Goal: Transaction & Acquisition: Purchase product/service

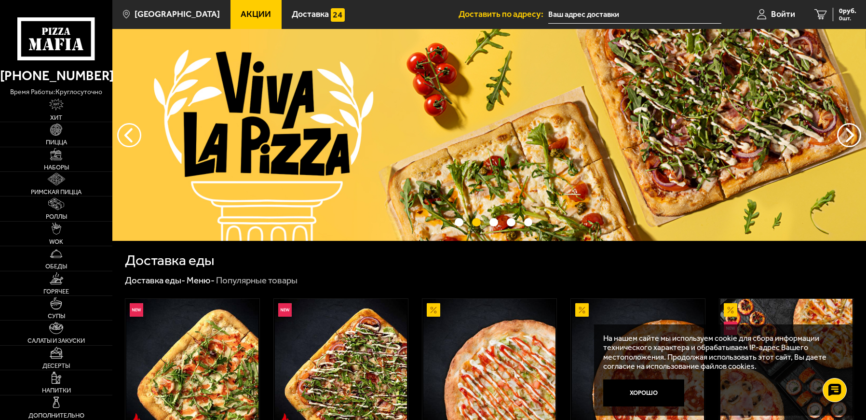
click at [546, 11] on span "Доставить по адресу:" at bounding box center [504, 14] width 90 height 9
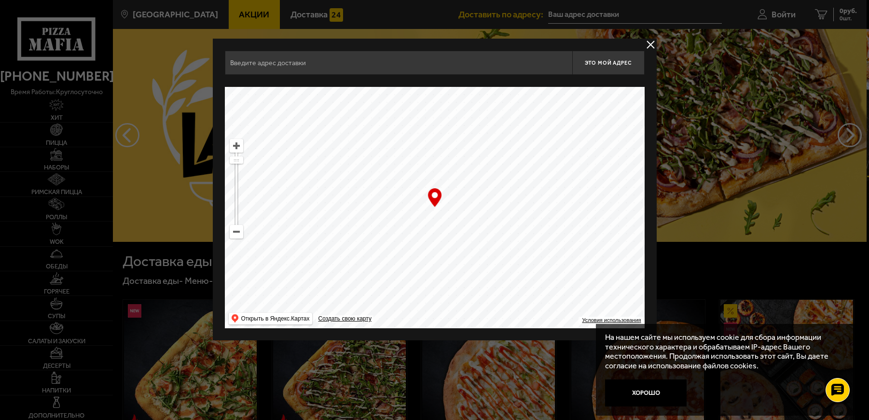
click at [548, 14] on div at bounding box center [434, 210] width 869 height 420
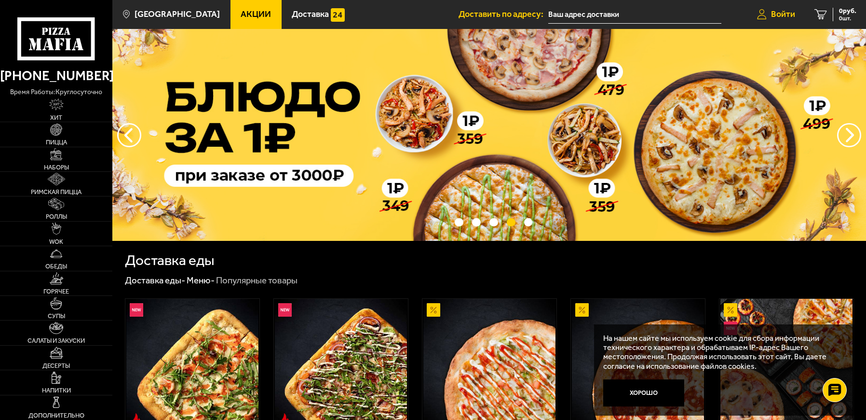
click at [786, 14] on span "Войти" at bounding box center [783, 14] width 24 height 9
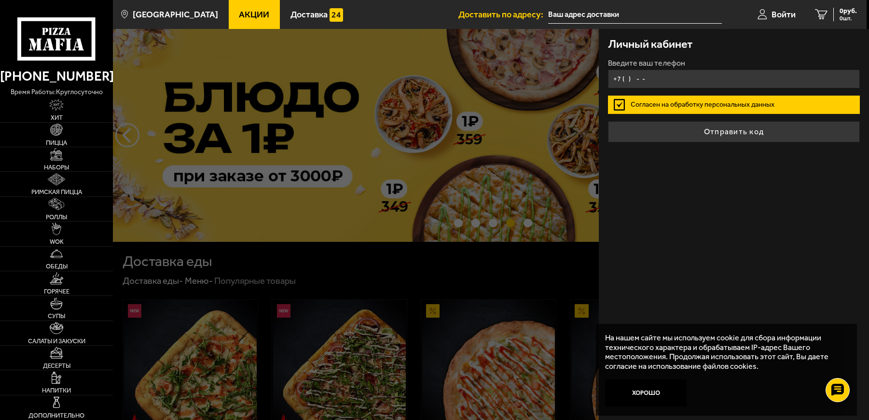
click at [627, 77] on input "+7 ( ) - -" at bounding box center [734, 78] width 252 height 19
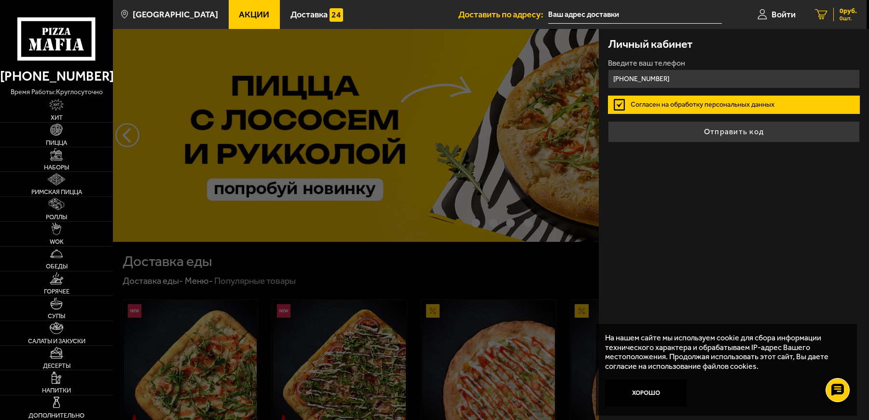
type input "[PHONE_NUMBER]"
click at [816, 13] on icon at bounding box center [821, 14] width 13 height 11
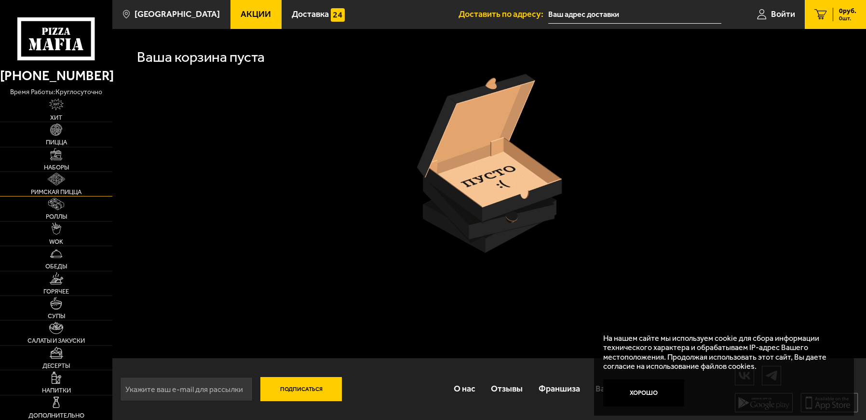
click at [55, 178] on img at bounding box center [56, 179] width 17 height 12
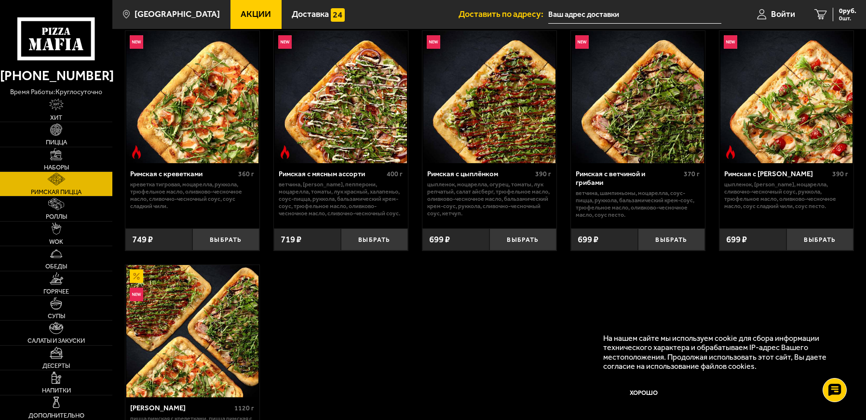
scroll to position [145, 0]
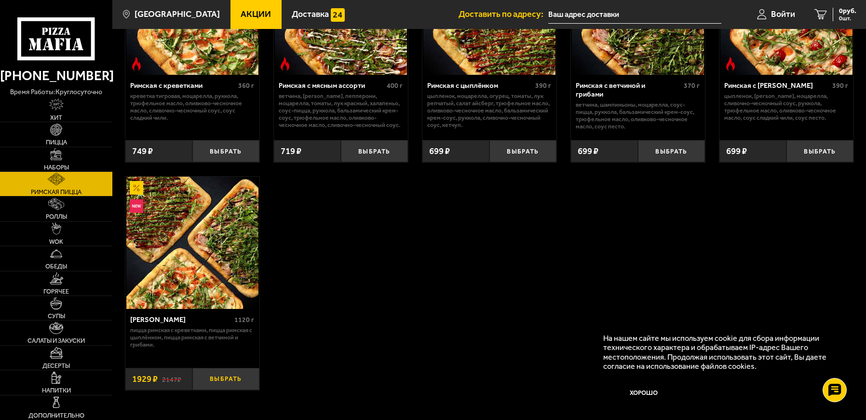
click at [229, 377] on button "Выбрать" at bounding box center [225, 379] width 67 height 22
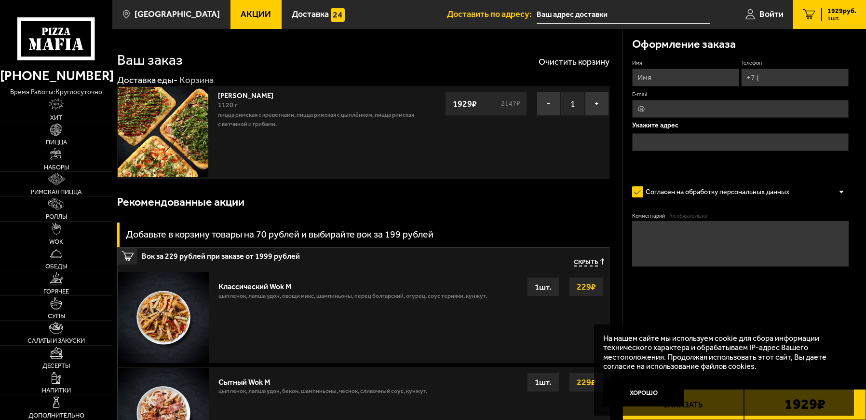
click at [57, 139] on span "Пицца" at bounding box center [56, 142] width 21 height 6
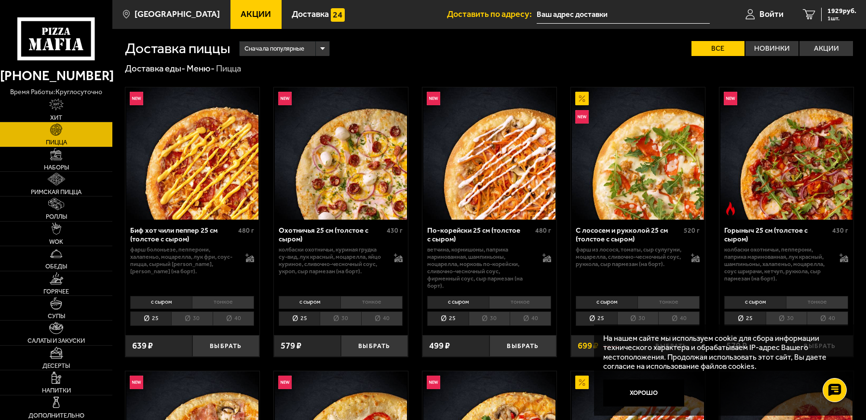
click at [641, 314] on li "30" at bounding box center [637, 318] width 41 height 14
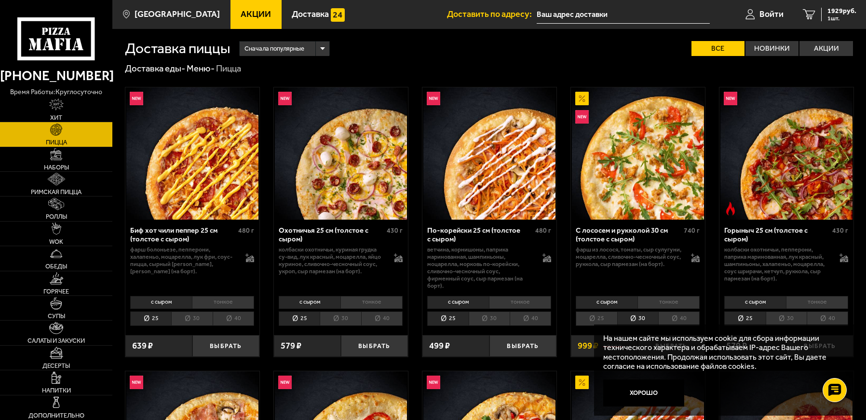
click at [686, 296] on li "тонкое" at bounding box center [669, 302] width 62 height 13
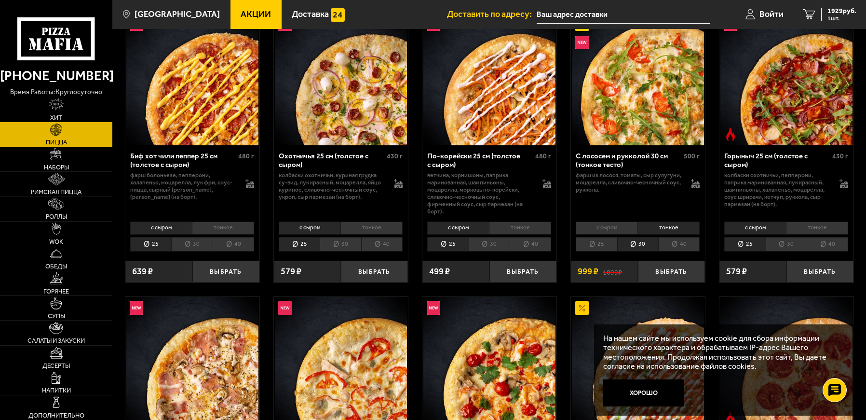
scroll to position [96, 0]
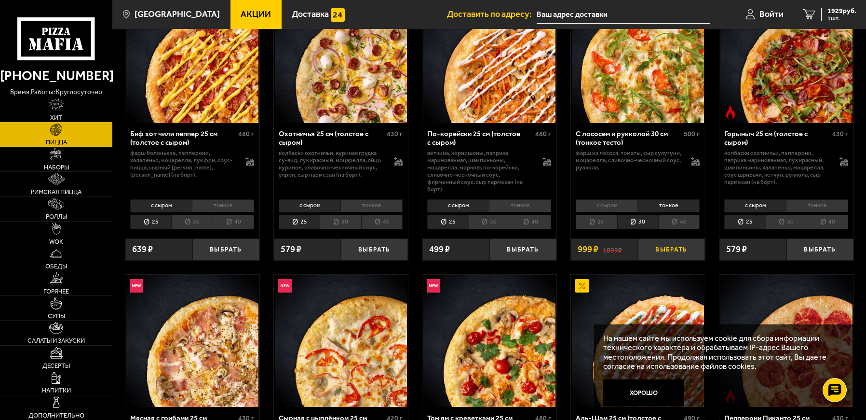
click at [681, 239] on button "Выбрать" at bounding box center [671, 249] width 67 height 22
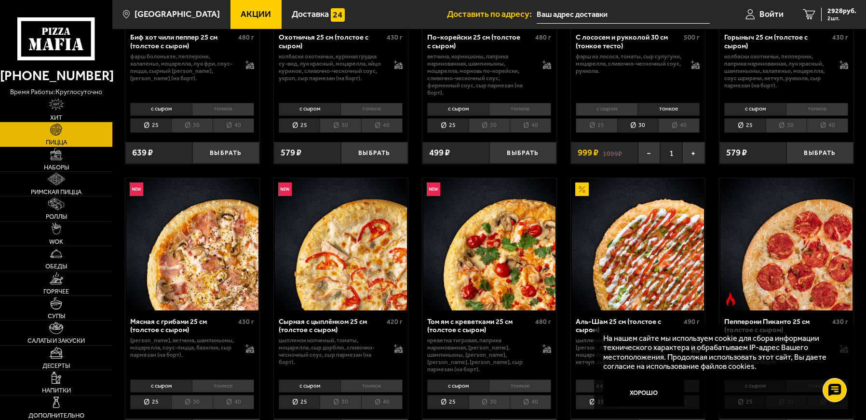
scroll to position [289, 0]
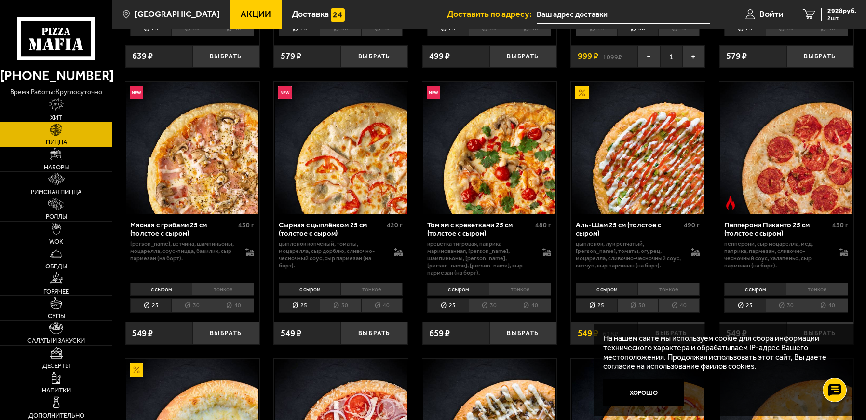
click at [187, 298] on li "30" at bounding box center [191, 305] width 41 height 14
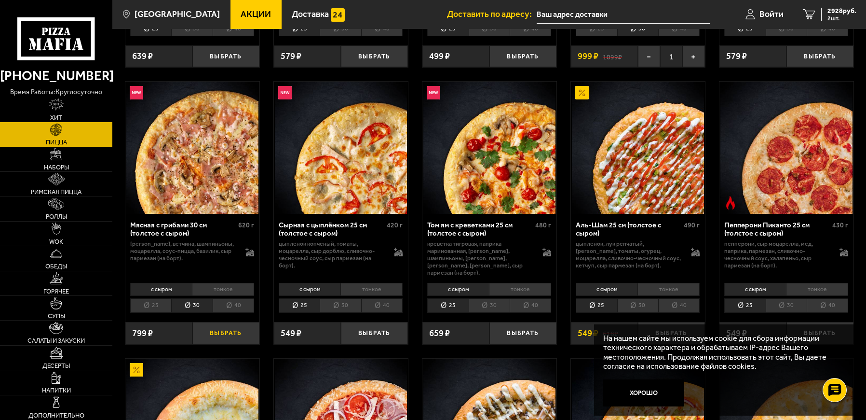
click at [234, 322] on button "Выбрать" at bounding box center [225, 333] width 67 height 22
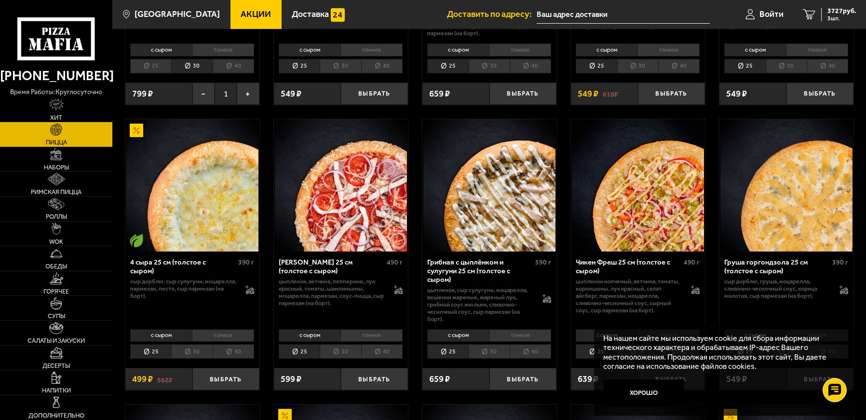
scroll to position [579, 0]
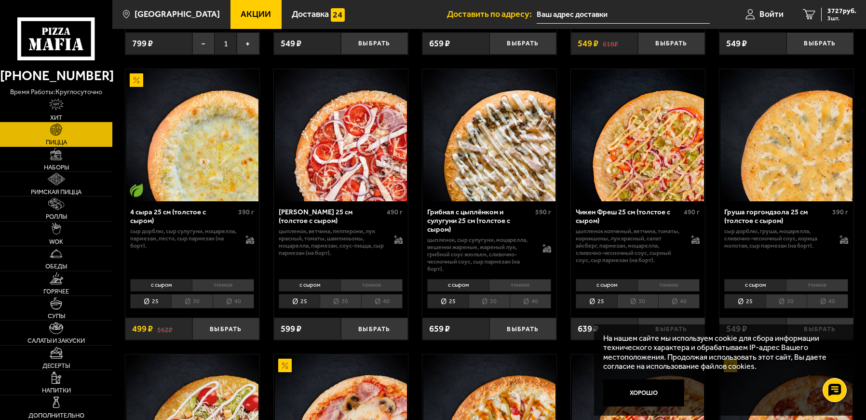
click at [193, 294] on li "30" at bounding box center [191, 301] width 41 height 14
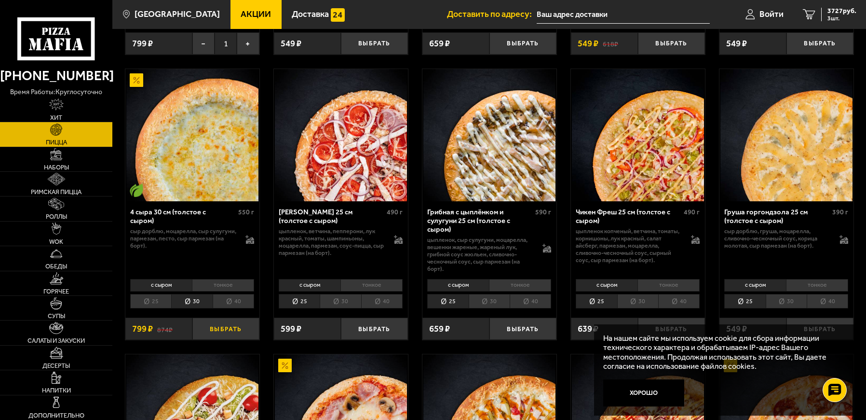
click at [235, 317] on button "Выбрать" at bounding box center [225, 328] width 67 height 22
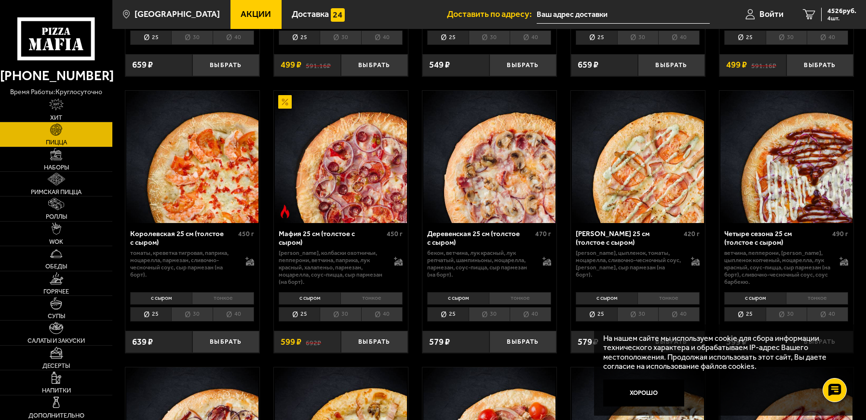
scroll to position [1254, 0]
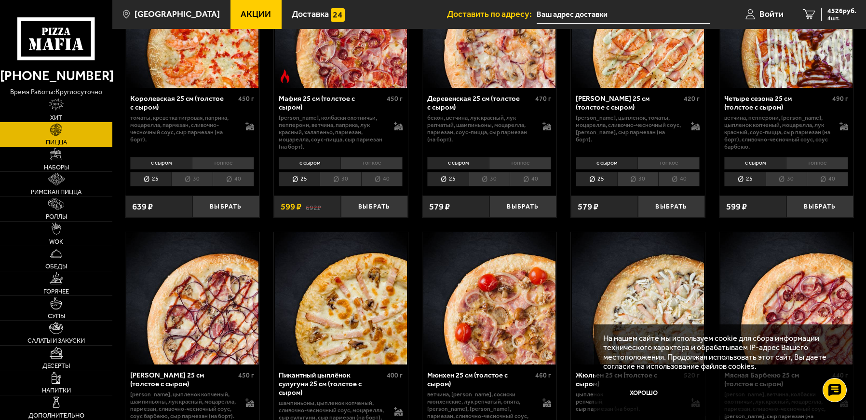
click at [791, 172] on li "30" at bounding box center [786, 179] width 41 height 14
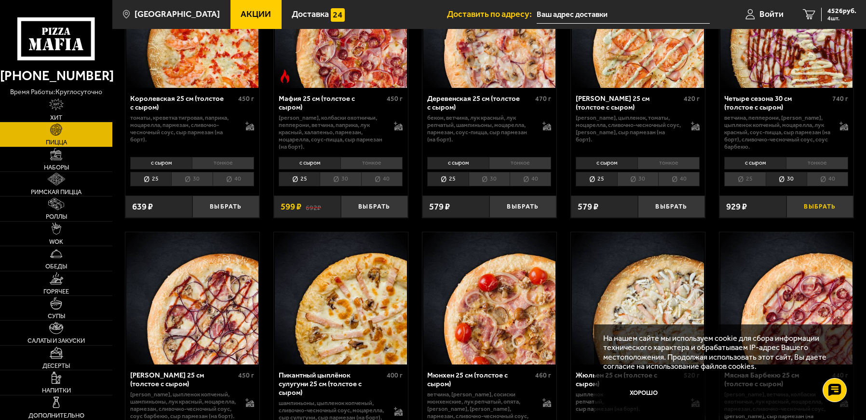
click at [835, 197] on button "Выбрать" at bounding box center [820, 206] width 67 height 22
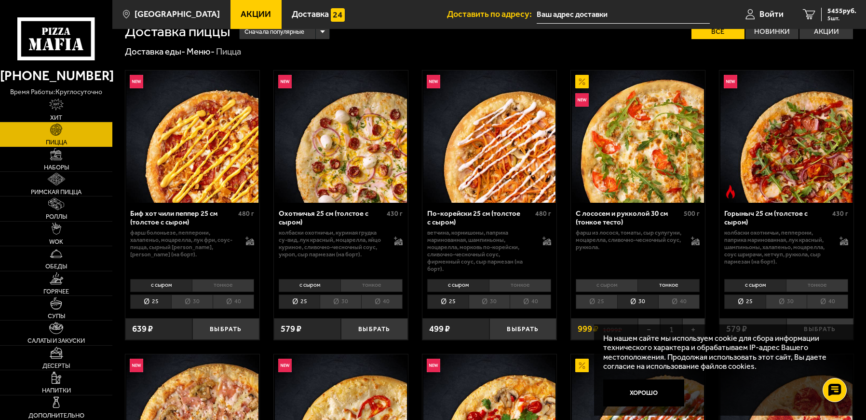
scroll to position [0, 0]
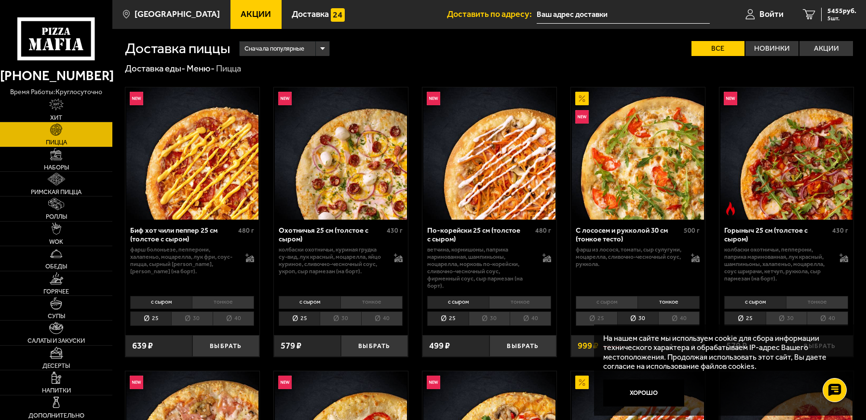
click at [541, 13] on input "text" at bounding box center [623, 15] width 173 height 18
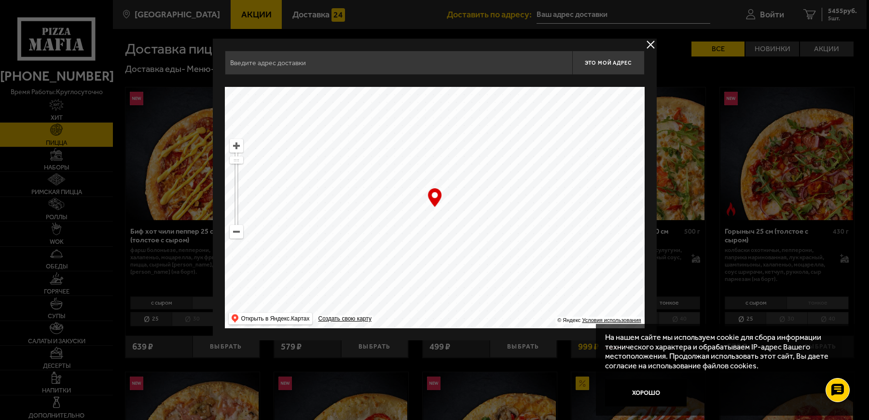
click at [279, 62] on input "text" at bounding box center [398, 63] width 347 height 24
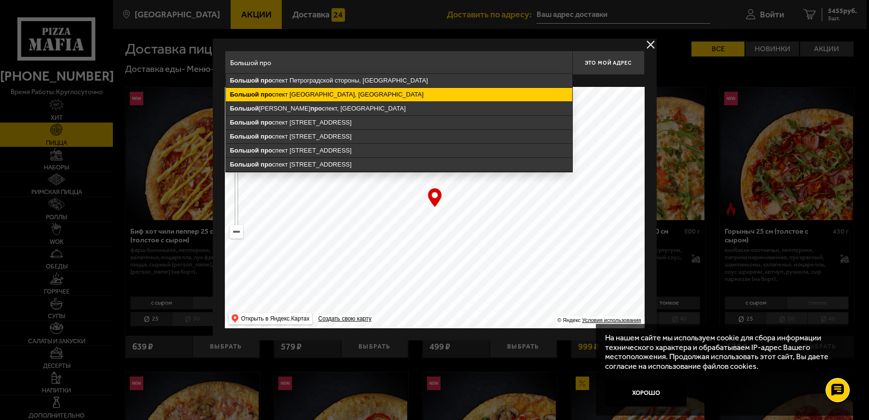
click at [348, 95] on ymaps "Большой про спект [GEOGRAPHIC_DATA], [GEOGRAPHIC_DATA]" at bounding box center [399, 95] width 346 height 14
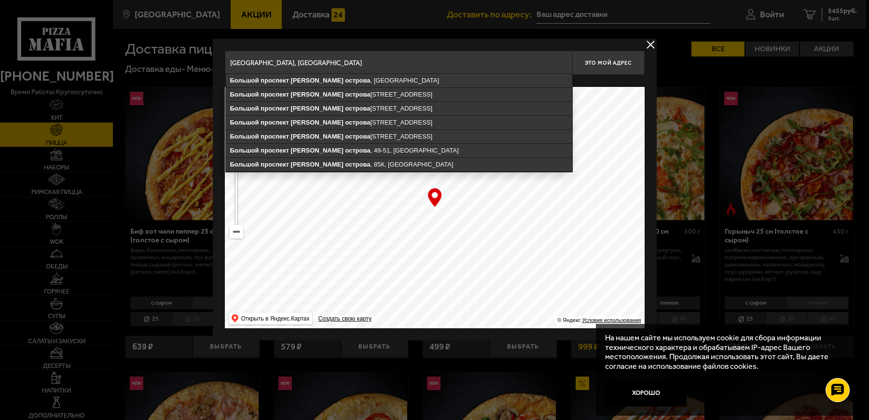
click at [425, 64] on input "[GEOGRAPHIC_DATA], [GEOGRAPHIC_DATA]" at bounding box center [398, 63] width 347 height 24
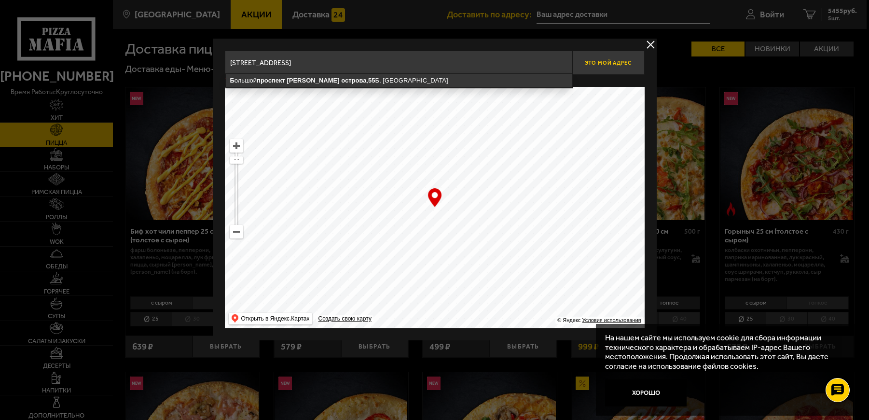
type input "[STREET_ADDRESS]"
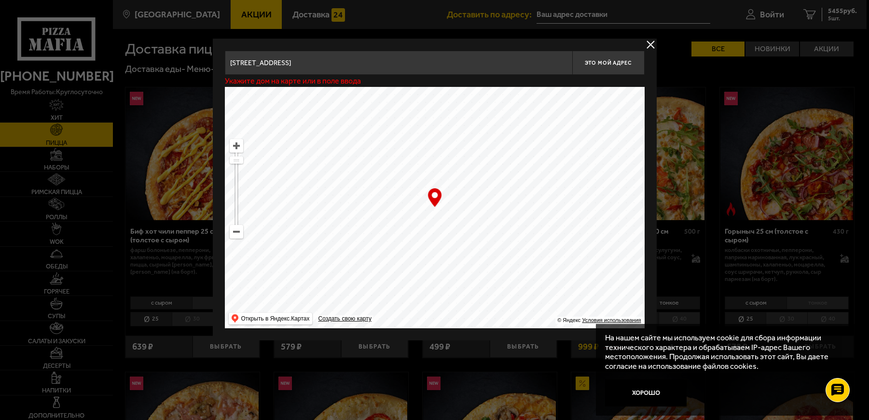
click at [579, 16] on div at bounding box center [434, 210] width 869 height 420
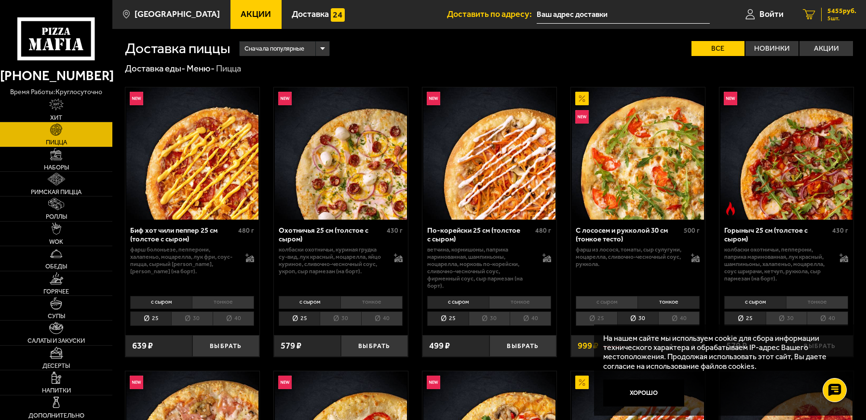
click at [824, 14] on div "5455 руб. 5 шт." at bounding box center [839, 15] width 35 height 14
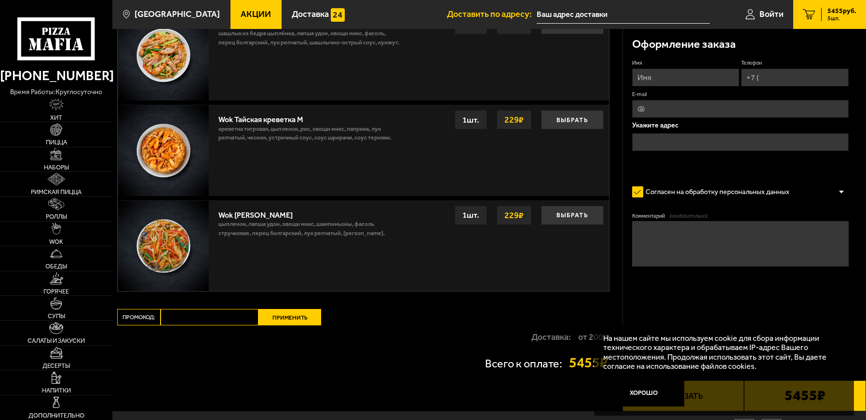
scroll to position [1091, 0]
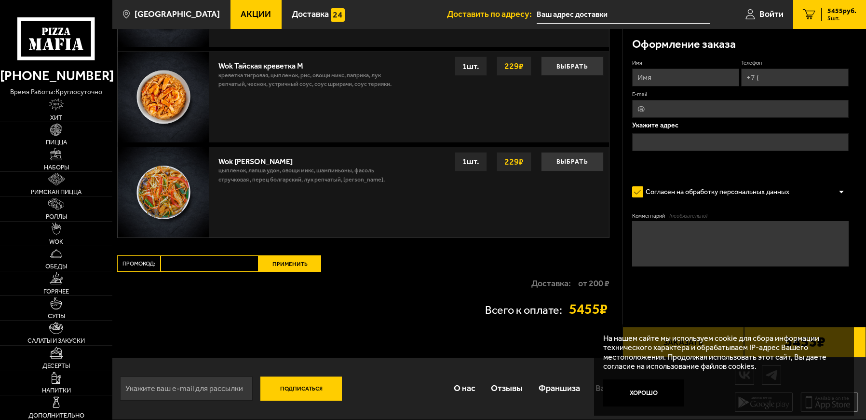
click at [157, 385] on input "email" at bounding box center [186, 388] width 133 height 24
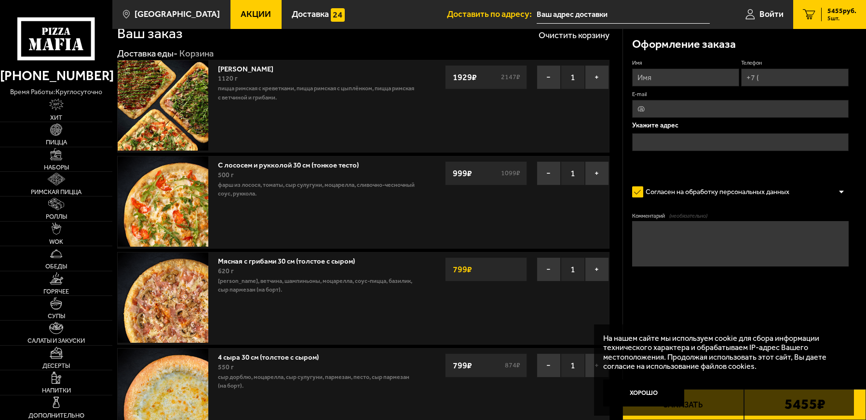
scroll to position [0, 0]
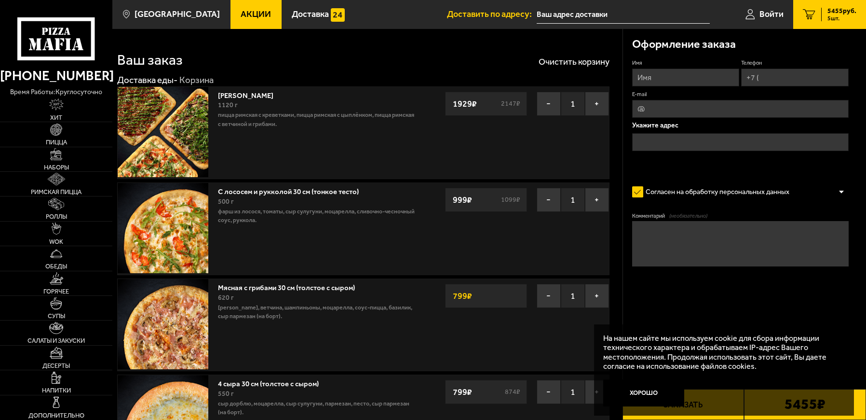
click at [760, 74] on input "Телефон" at bounding box center [795, 78] width 108 height 18
click at [648, 79] on input "Имя" at bounding box center [686, 78] width 108 height 18
click at [655, 141] on input "text" at bounding box center [740, 142] width 217 height 18
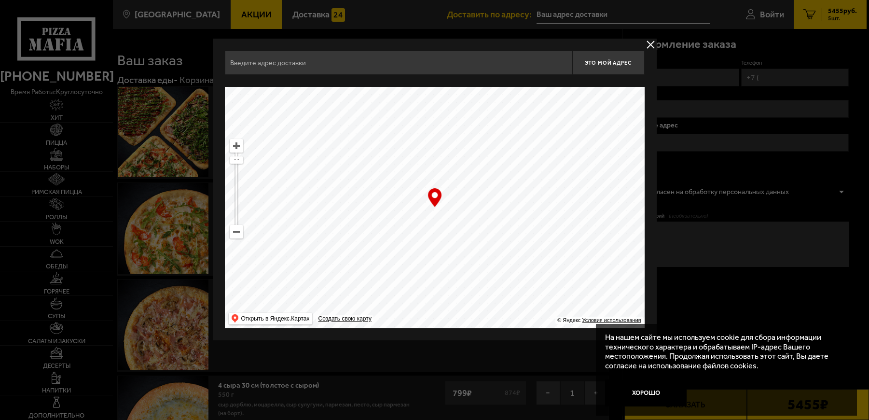
click at [295, 61] on input "text" at bounding box center [398, 63] width 347 height 24
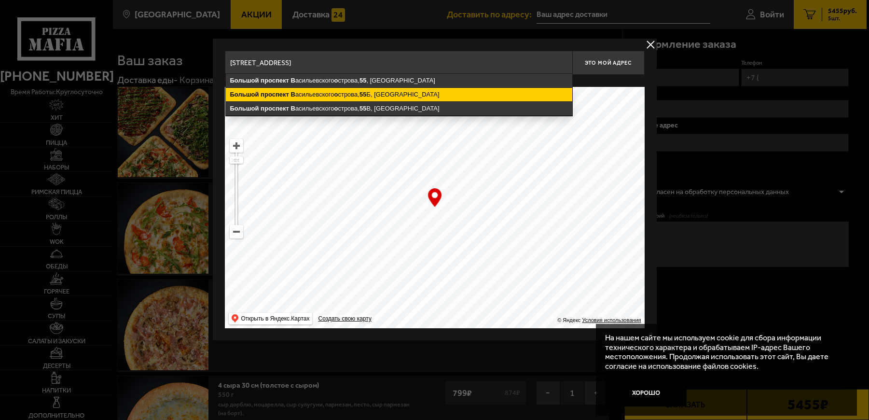
click at [397, 92] on ymaps "[STREET_ADDRESS]" at bounding box center [399, 95] width 346 height 14
type input "[STREET_ADDRESS]"
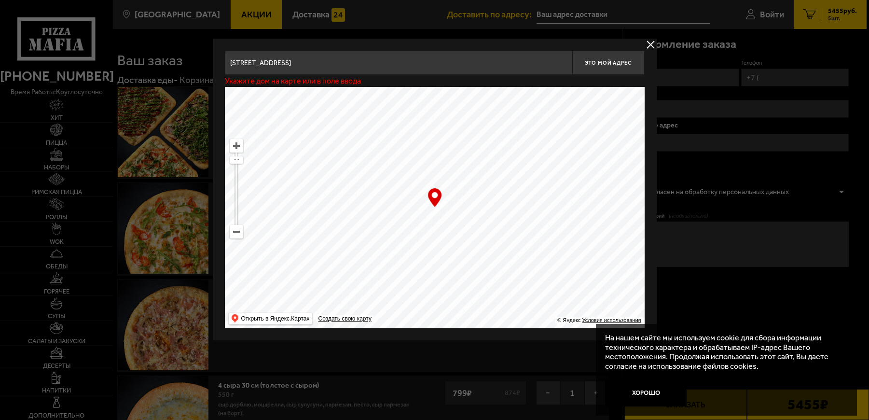
type input "[STREET_ADDRESS]"
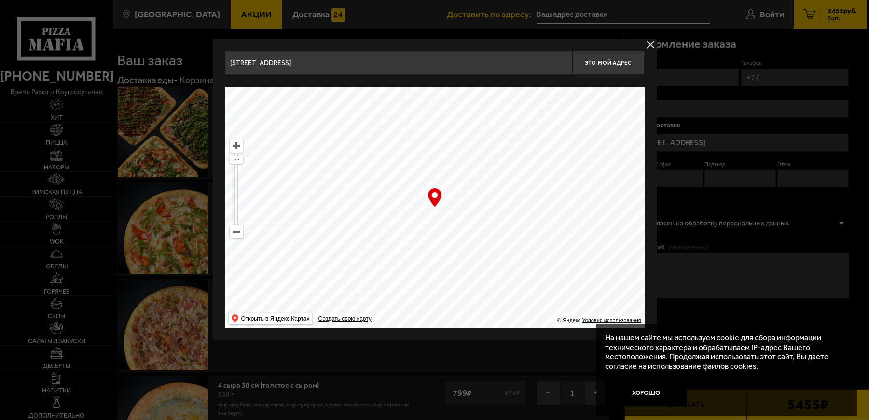
click at [701, 75] on div at bounding box center [434, 210] width 869 height 420
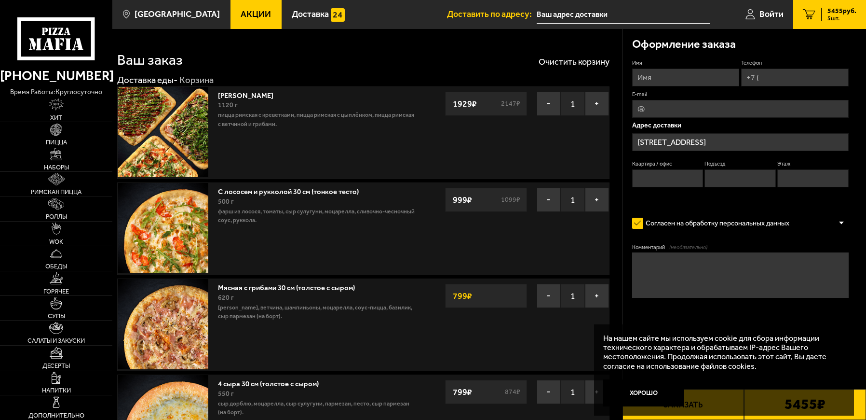
click at [701, 76] on input "Имя" at bounding box center [686, 78] width 108 height 18
type input "[PERSON_NAME]"
click at [769, 74] on input "Телефон" at bounding box center [795, 78] width 108 height 18
click at [768, 77] on input "Телефон" at bounding box center [795, 78] width 108 height 18
type input "[PHONE_NUMBER]"
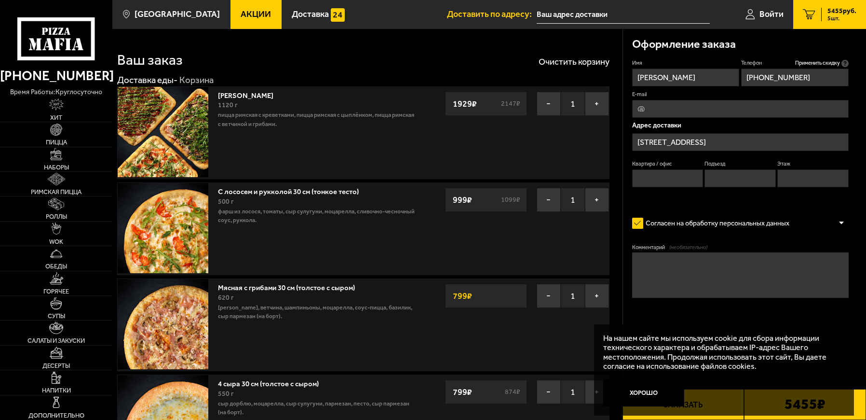
click at [648, 260] on textarea "Комментарий (необязательно)" at bounding box center [740, 274] width 217 height 45
type textarea "На 12 часов [DATE]"
click at [776, 17] on span "Войти" at bounding box center [772, 14] width 24 height 9
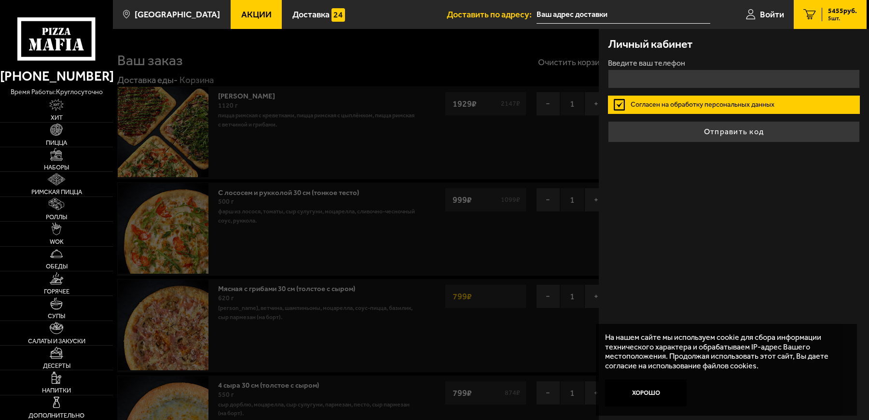
click at [810, 13] on icon "5" at bounding box center [809, 14] width 13 height 11
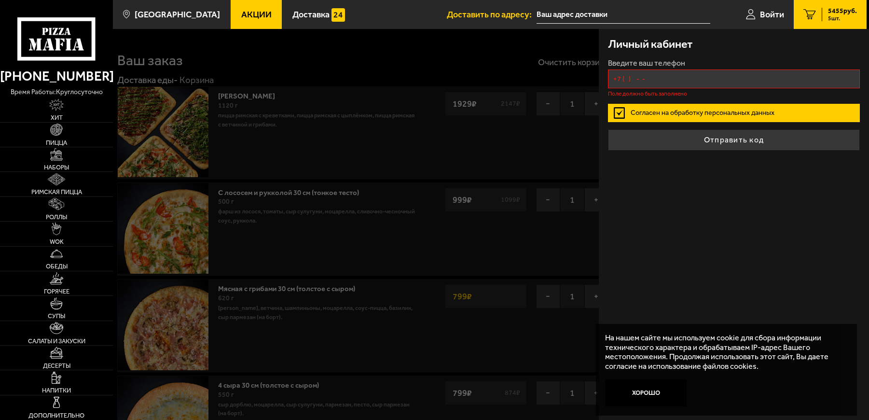
click at [666, 79] on input "+7 ( ) - -" at bounding box center [734, 78] width 252 height 19
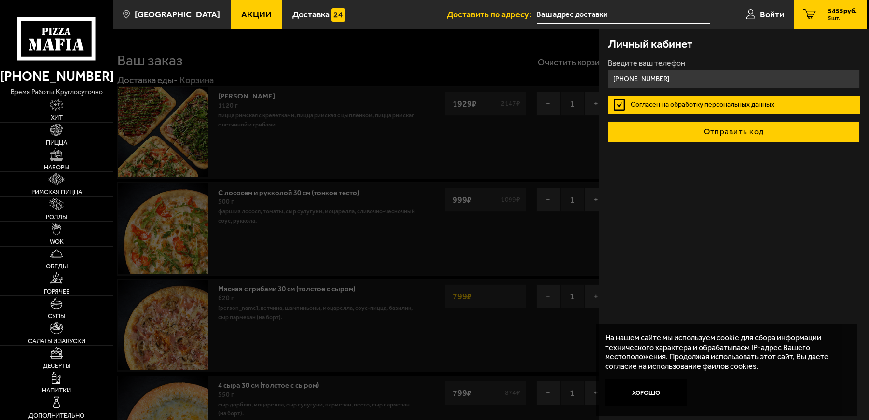
type input "[PHONE_NUMBER]"
click at [766, 137] on button "Отправить код" at bounding box center [734, 131] width 252 height 21
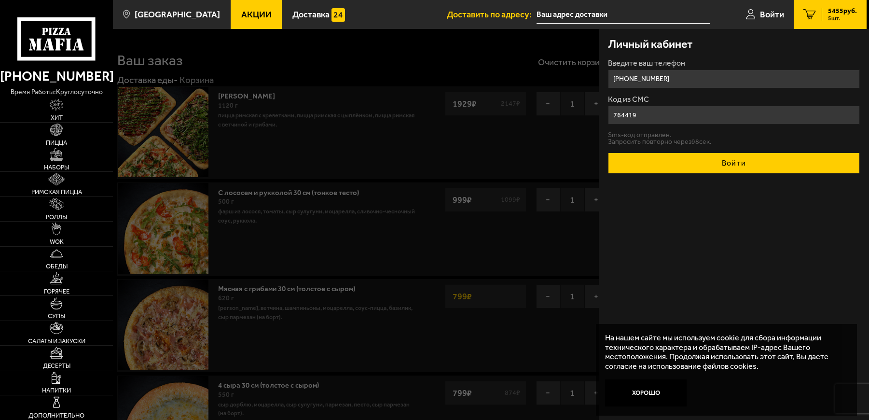
type input "764419"
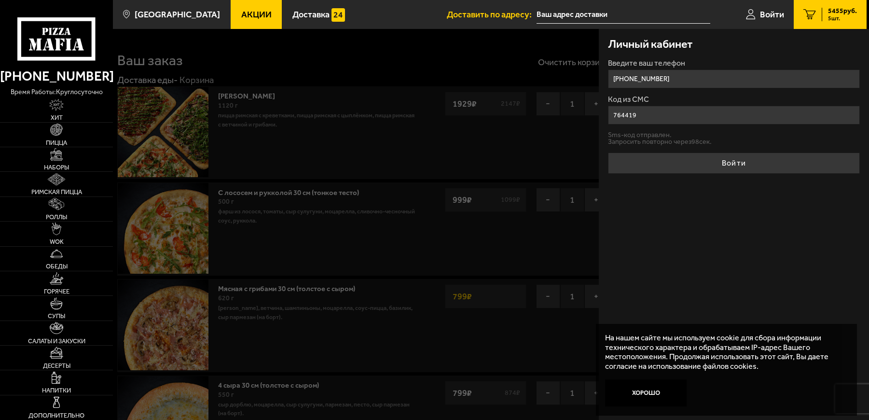
click at [732, 165] on button "Войти" at bounding box center [734, 162] width 252 height 21
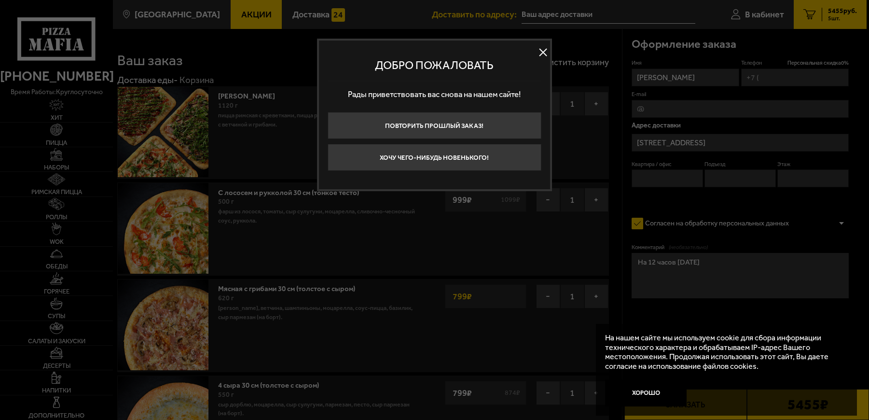
type input "[PHONE_NUMBER]"
type input "[STREET_ADDRESS]"
type input "69"
type input "2"
type input "7"
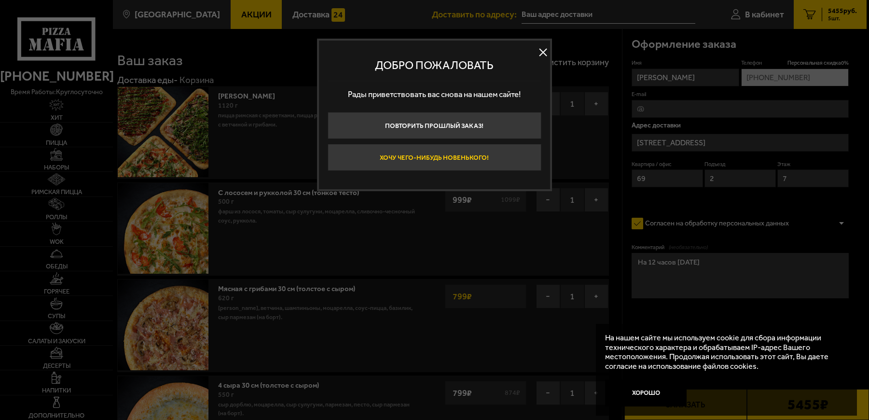
click at [442, 155] on button "Хочу чего-нибудь новенького!" at bounding box center [434, 157] width 213 height 27
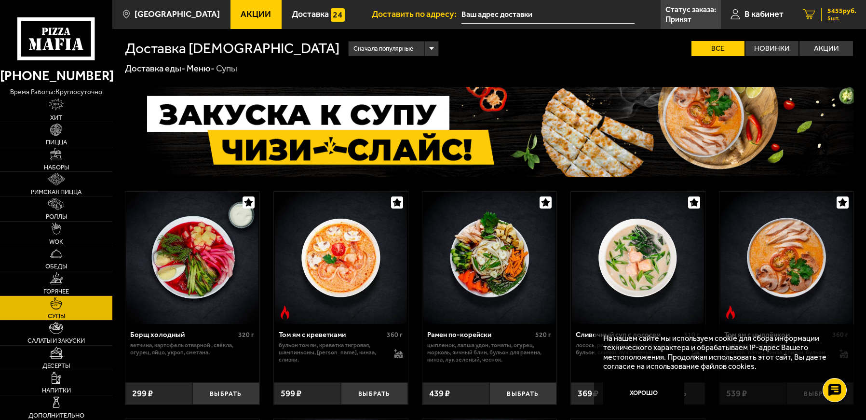
click at [836, 11] on span "5455 руб." at bounding box center [842, 11] width 29 height 7
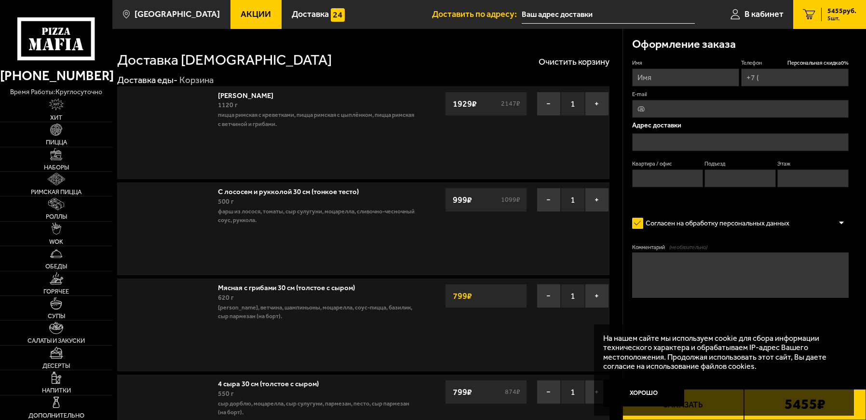
type input "[PHONE_NUMBER]"
type input "[STREET_ADDRESS]"
type input "69"
type input "2"
type input "7"
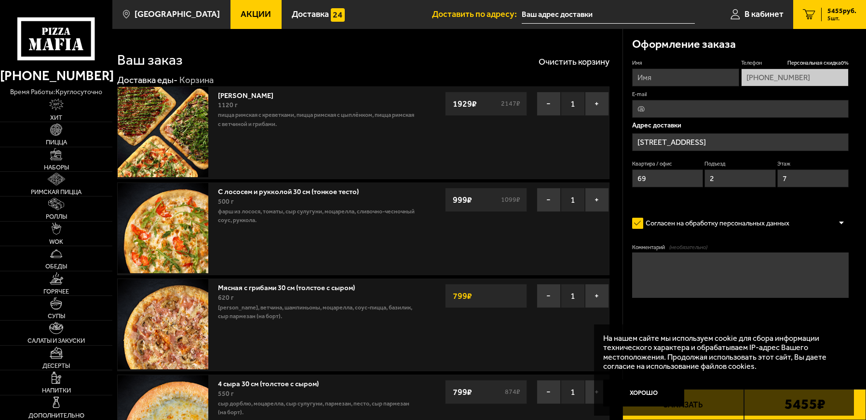
type input "[STREET_ADDRESS]"
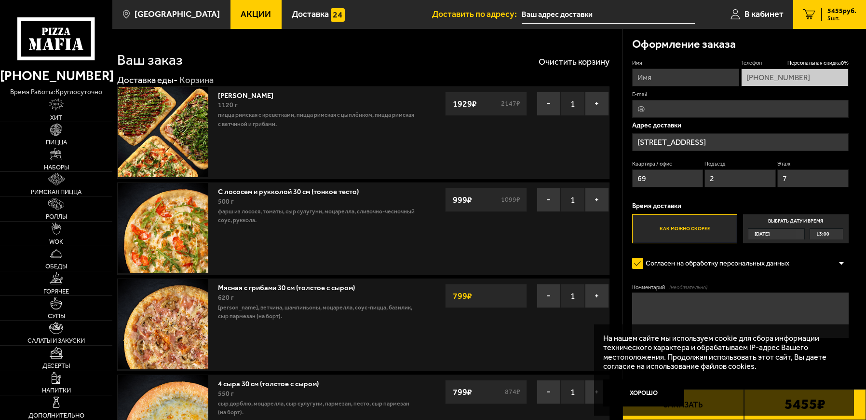
click at [799, 221] on label "Выбрать дату и время [DATE] 13:00" at bounding box center [796, 228] width 106 height 29
click at [0, 0] on input "Выбрать дату и время [DATE] 13:00" at bounding box center [0, 0] width 0 height 0
click at [796, 233] on div "[DATE]" at bounding box center [772, 234] width 47 height 11
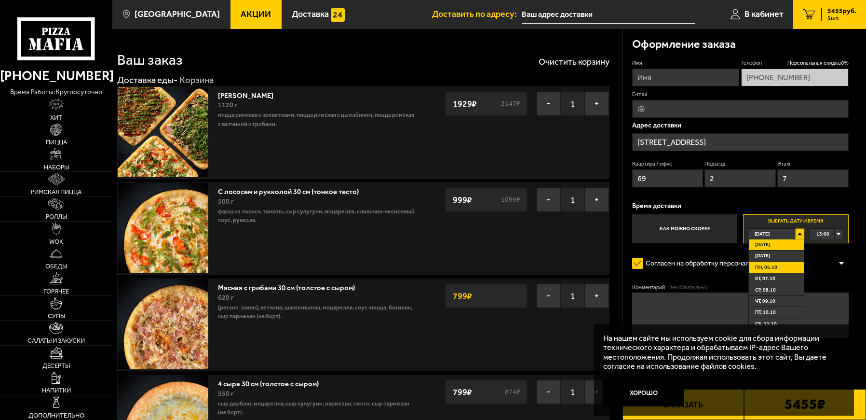
click at [764, 266] on span "пн, 06.10" at bounding box center [766, 267] width 22 height 11
click at [840, 233] on div "00:00" at bounding box center [826, 234] width 33 height 11
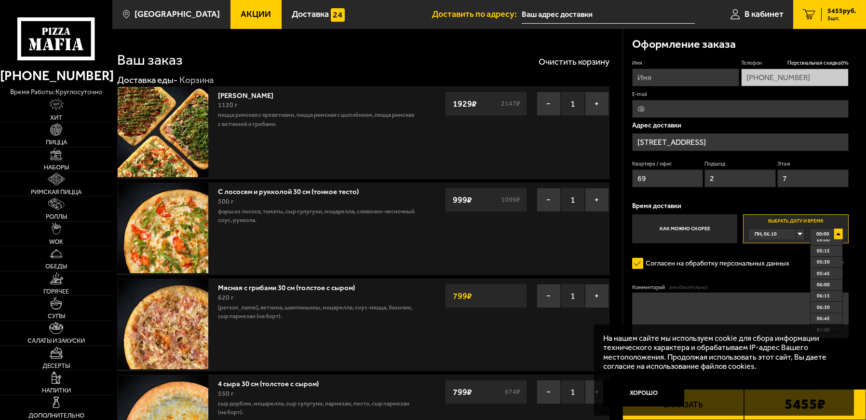
scroll to position [338, 0]
click at [818, 233] on span "00:00" at bounding box center [823, 234] width 13 height 11
click at [819, 234] on span "00:00" at bounding box center [823, 234] width 13 height 11
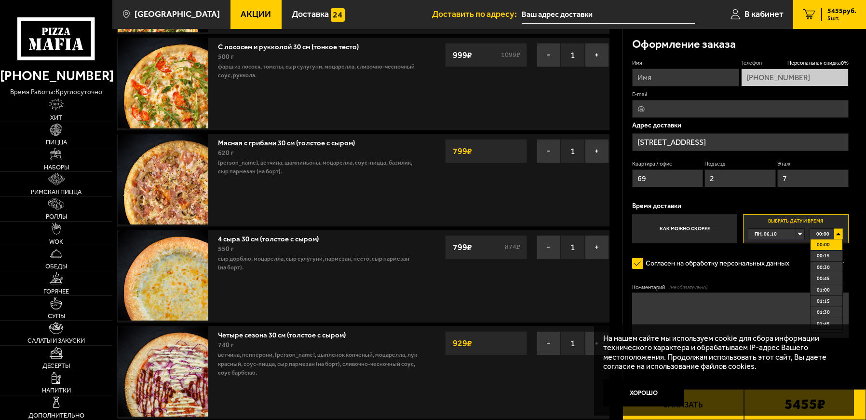
scroll to position [0, 0]
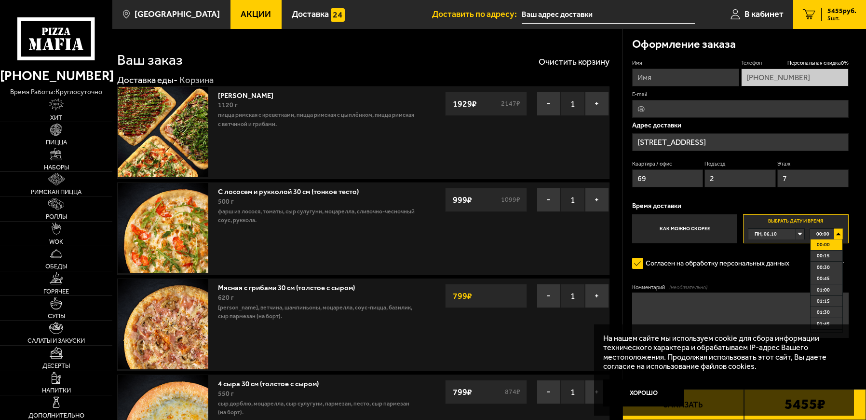
click at [796, 233] on div "пн, 06.10" at bounding box center [772, 234] width 47 height 11
click at [783, 269] on li "пн, 06.10" at bounding box center [776, 266] width 55 height 11
click at [532, 14] on input "text" at bounding box center [608, 15] width 173 height 18
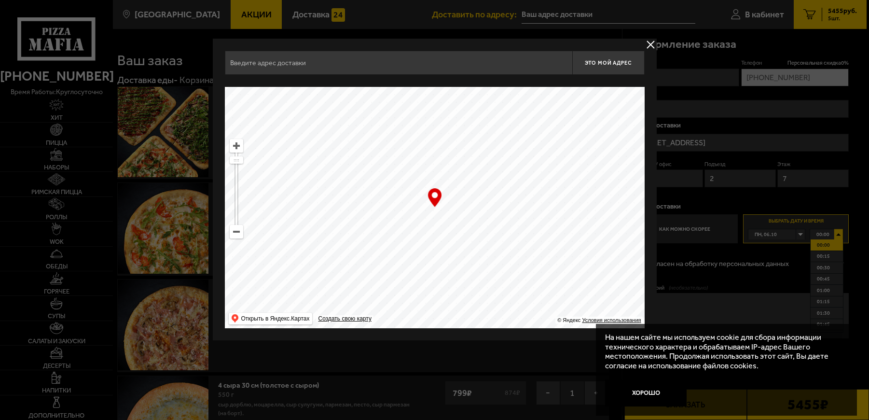
click at [594, 16] on div at bounding box center [434, 210] width 869 height 420
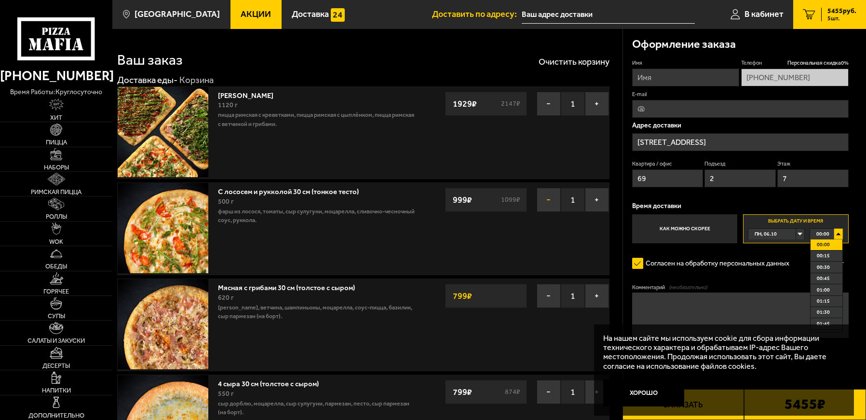
click at [553, 198] on button "−" at bounding box center [549, 200] width 24 height 24
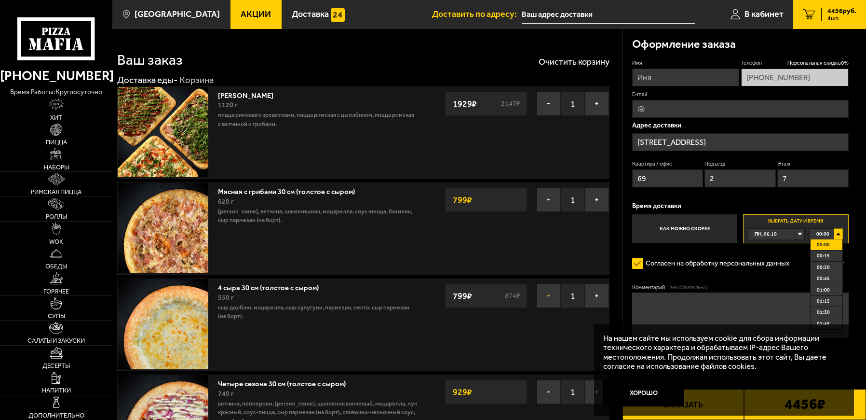
click at [549, 295] on button "−" at bounding box center [549, 296] width 24 height 24
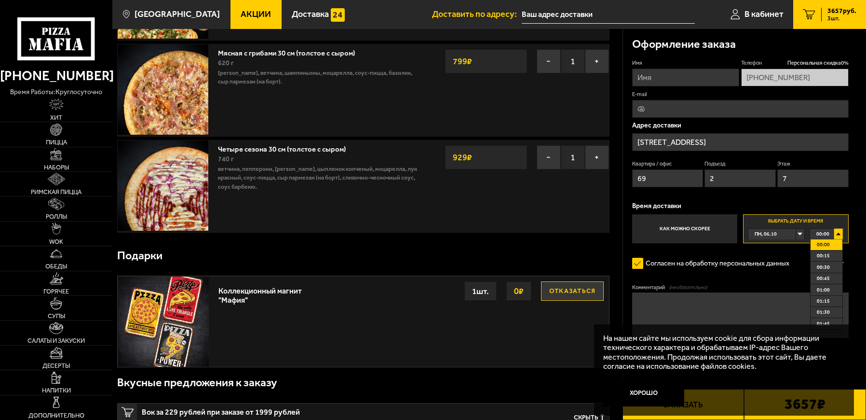
scroll to position [96, 0]
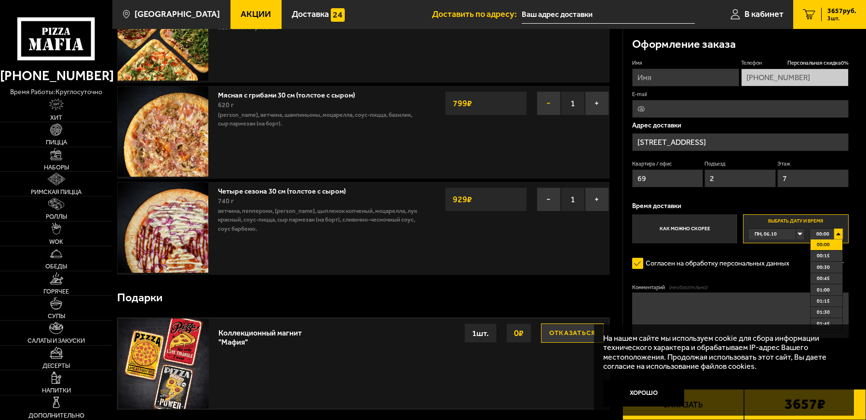
click at [547, 105] on button "−" at bounding box center [549, 103] width 24 height 24
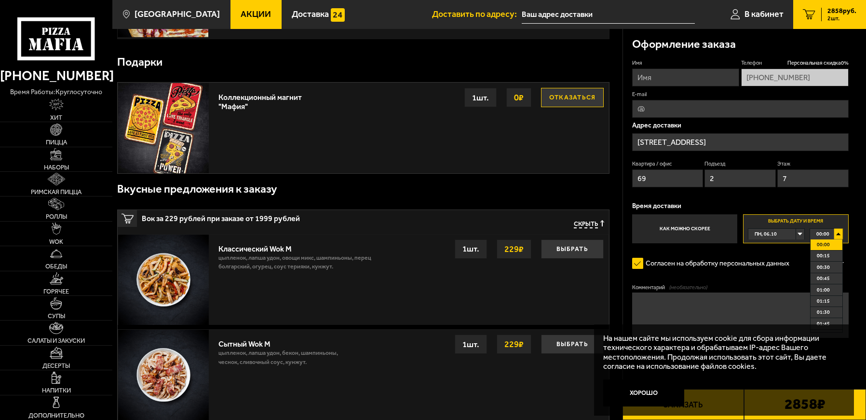
scroll to position [289, 0]
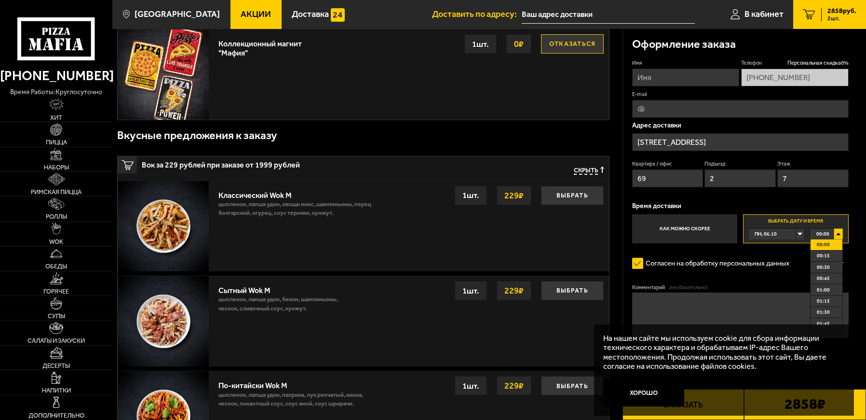
click at [796, 231] on div "пн, 06.10" at bounding box center [772, 234] width 47 height 11
click at [764, 254] on span "[DATE]" at bounding box center [762, 255] width 15 height 11
click at [580, 195] on button "Выбрать" at bounding box center [572, 195] width 63 height 19
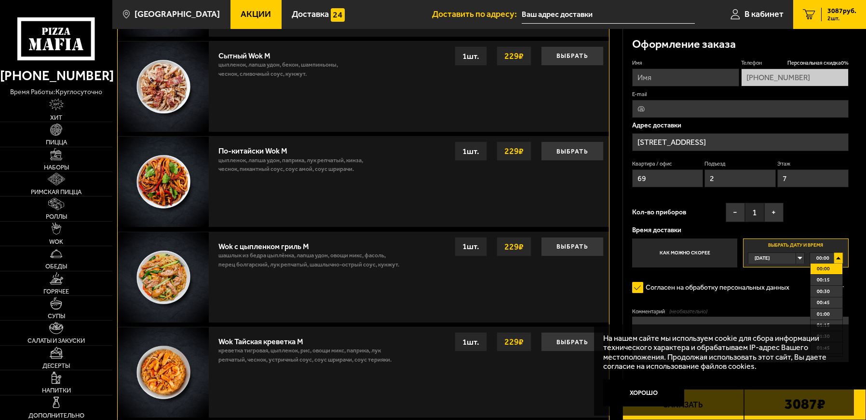
scroll to position [531, 0]
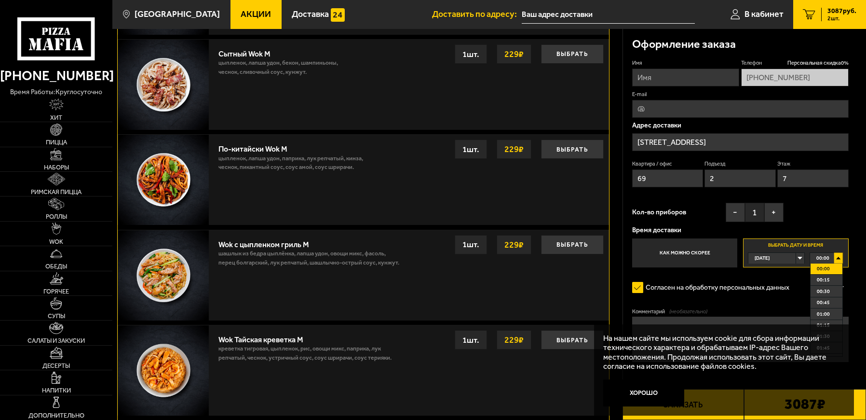
drag, startPoint x: 841, startPoint y: 317, endPoint x: 857, endPoint y: 343, distance: 29.9
click at [857, 343] on div "Оформление заказа Имя Телефон Персональная скидка 0 % [PHONE_NUMBER] E-mail Адр…" at bounding box center [745, 222] width 244 height 386
click at [841, 327] on div "[PHONE_NUMBER] время работы: круглосуточно [PERSON_NAME] Наборы Римская пицца Р…" at bounding box center [433, 77] width 866 height 1216
click at [824, 314] on span "15:00" at bounding box center [823, 312] width 13 height 11
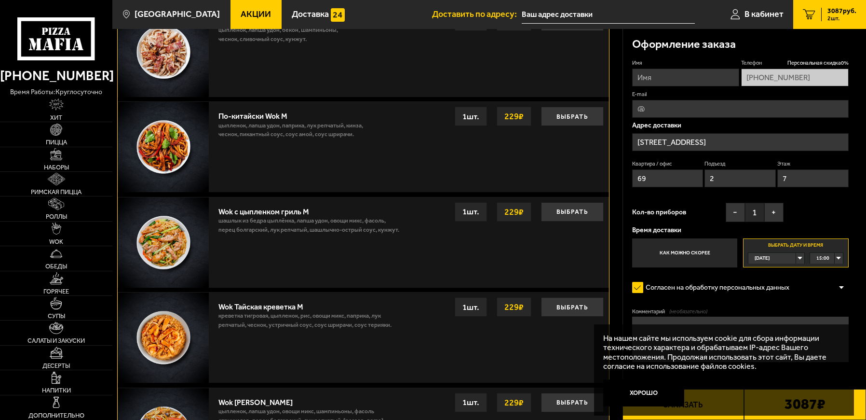
scroll to position [565, 0]
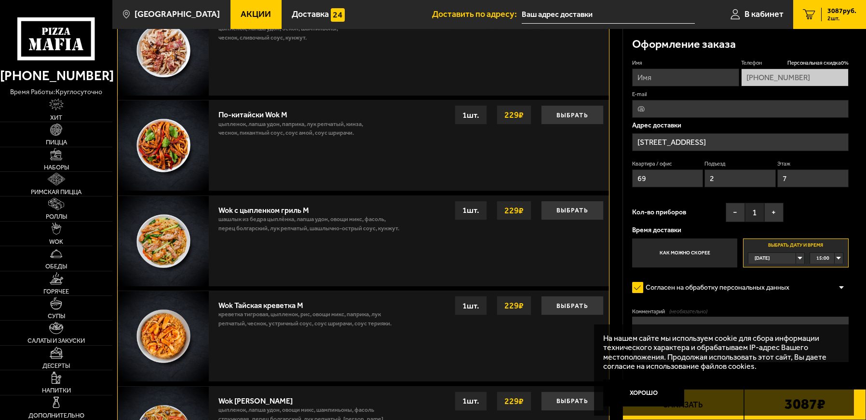
click at [605, 8] on input "text" at bounding box center [608, 15] width 173 height 18
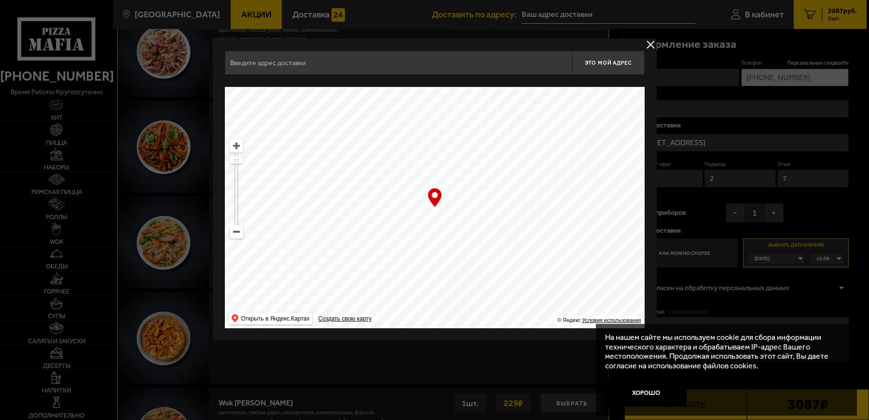
click at [327, 64] on input "text" at bounding box center [398, 63] width 347 height 24
click at [801, 256] on div at bounding box center [434, 210] width 869 height 420
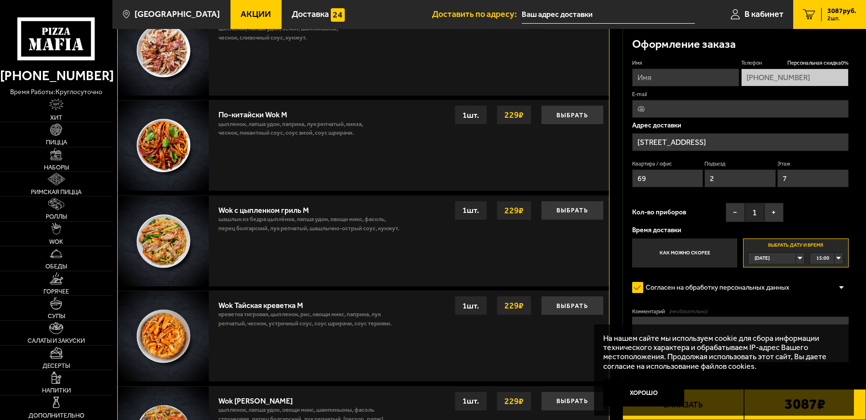
click at [796, 260] on div "[DATE]" at bounding box center [772, 258] width 47 height 11
click at [776, 283] on li "[DATE]" at bounding box center [776, 279] width 55 height 11
click at [818, 257] on span "00:00" at bounding box center [823, 258] width 13 height 11
click at [818, 271] on span "15:00" at bounding box center [823, 270] width 13 height 11
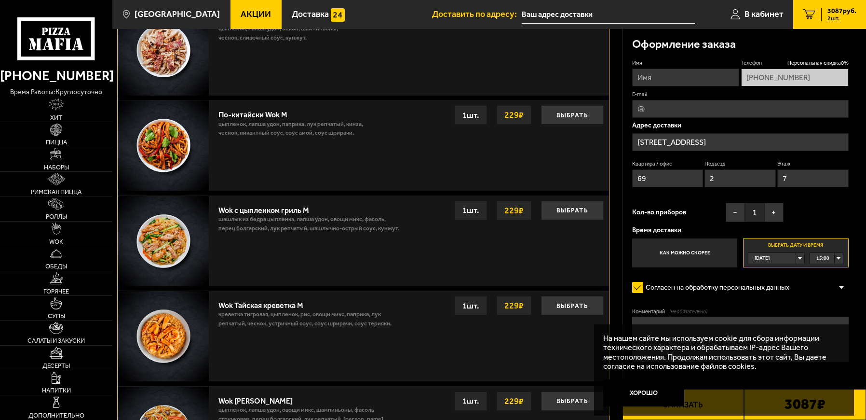
click at [839, 18] on span "2 шт." at bounding box center [842, 18] width 29 height 6
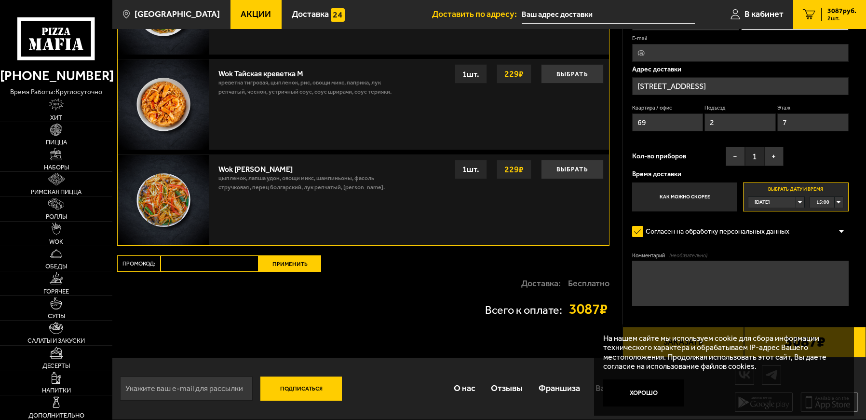
scroll to position [799, 0]
click at [573, 13] on input "text" at bounding box center [608, 15] width 173 height 18
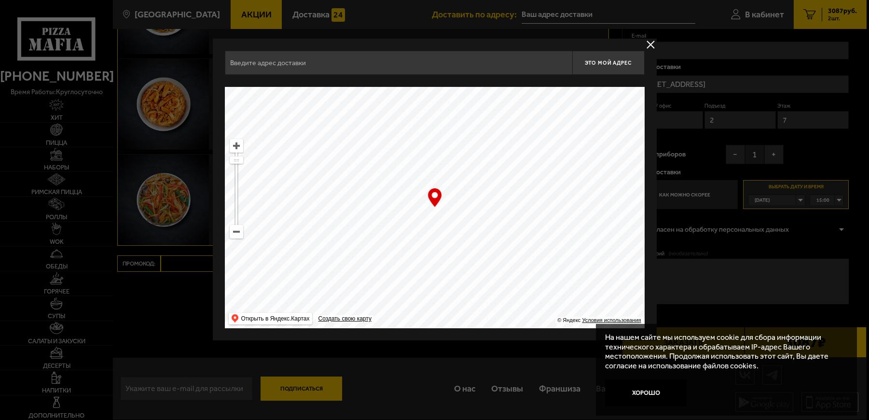
click at [344, 57] on input "text" at bounding box center [398, 63] width 347 height 24
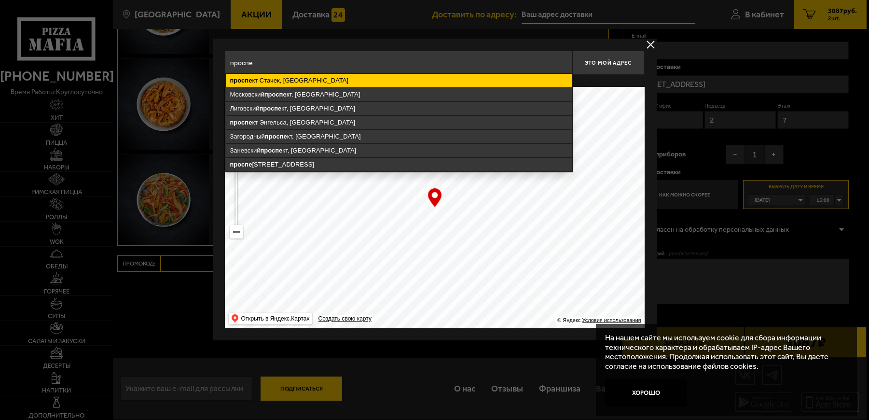
click at [371, 77] on ymaps "проспе кт Стачек, [GEOGRAPHIC_DATA]" at bounding box center [399, 81] width 346 height 14
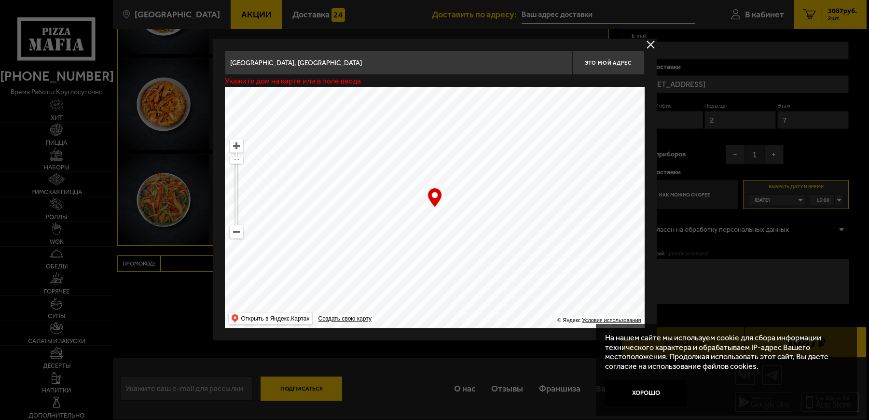
click at [373, 60] on input "[GEOGRAPHIC_DATA], [GEOGRAPHIC_DATA]" at bounding box center [398, 63] width 347 height 24
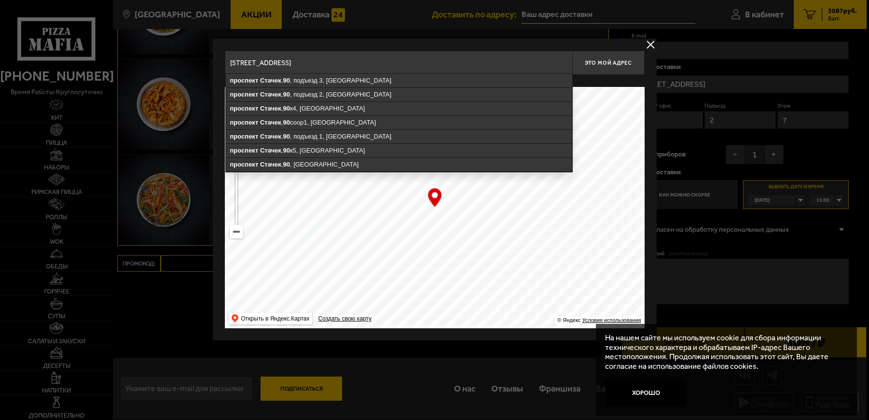
click at [374, 64] on input "[STREET_ADDRESS]" at bounding box center [398, 63] width 347 height 24
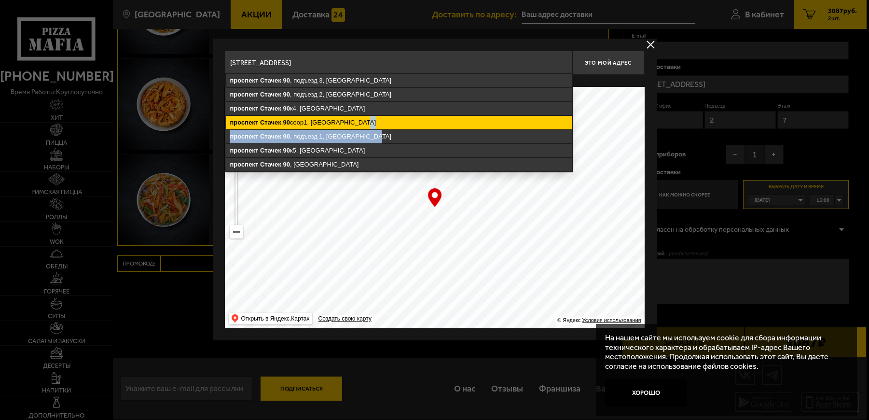
drag, startPoint x: 374, startPoint y: 135, endPoint x: 381, endPoint y: 127, distance: 10.6
click at [381, 127] on ymaps "[STREET_ADDRESS] , [GEOGRAPHIC_DATA], [GEOGRAPHIC_DATA][STREET_ADDRESS] , [GEOG…" at bounding box center [399, 123] width 346 height 98
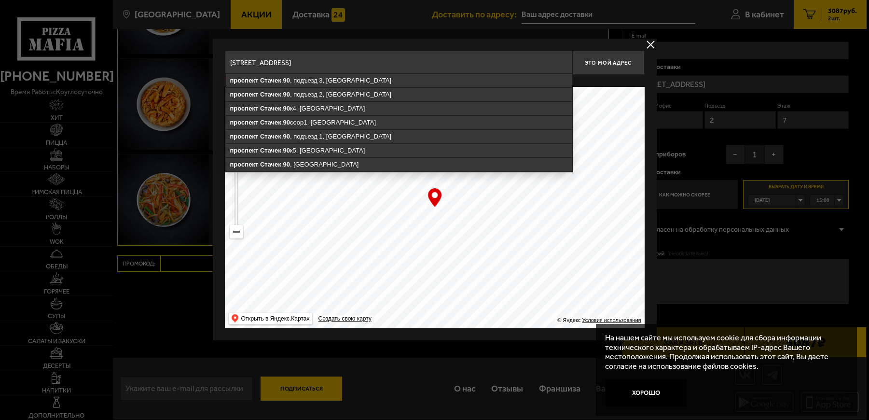
click at [419, 58] on input "[STREET_ADDRESS]" at bounding box center [398, 63] width 347 height 24
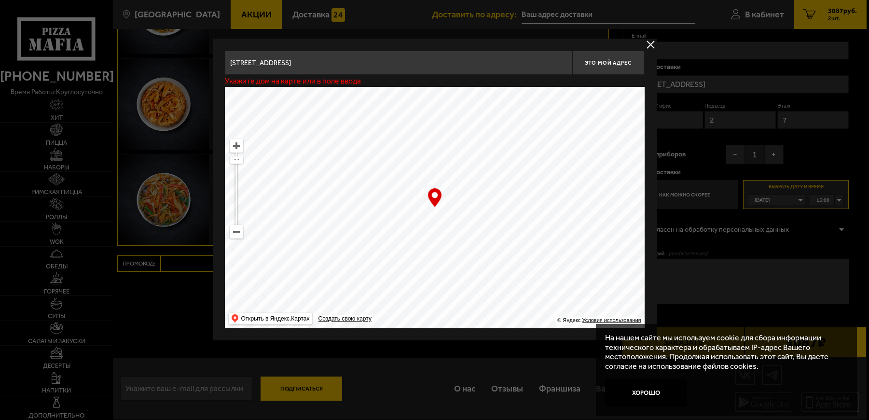
click at [402, 64] on input "[STREET_ADDRESS]" at bounding box center [398, 63] width 347 height 24
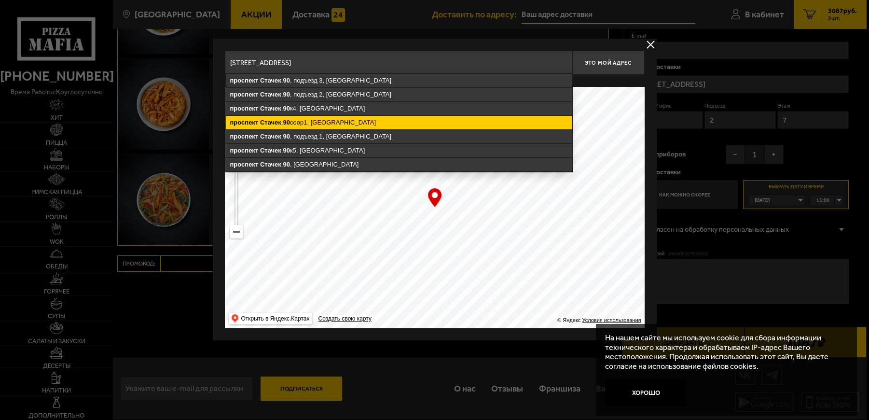
click at [387, 121] on ymaps "[STREET_ADDRESS]" at bounding box center [399, 123] width 346 height 14
type input "[STREET_ADDRESS]"
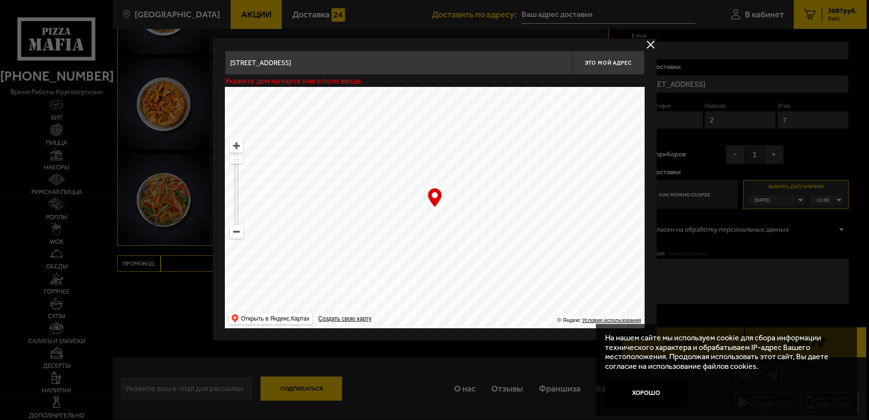
type input "[STREET_ADDRESS]"
click at [834, 54] on div at bounding box center [434, 210] width 869 height 420
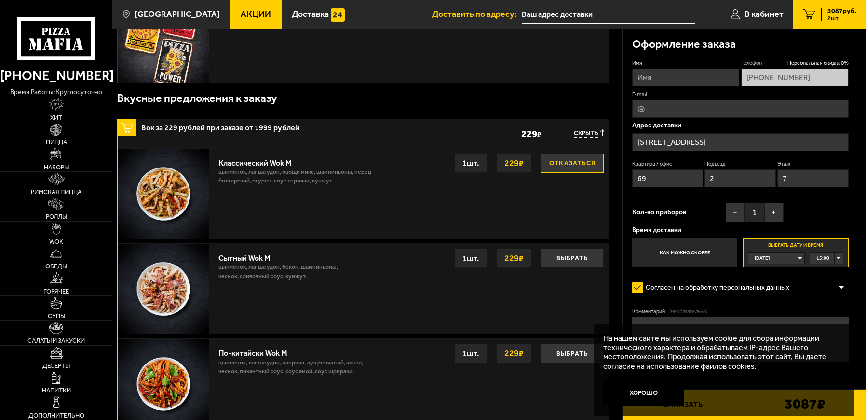
scroll to position [268, 0]
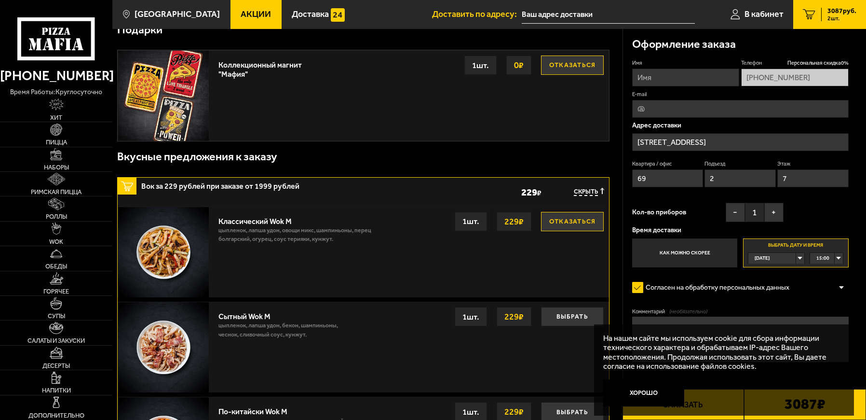
click at [840, 10] on span "3087 руб." at bounding box center [842, 11] width 29 height 7
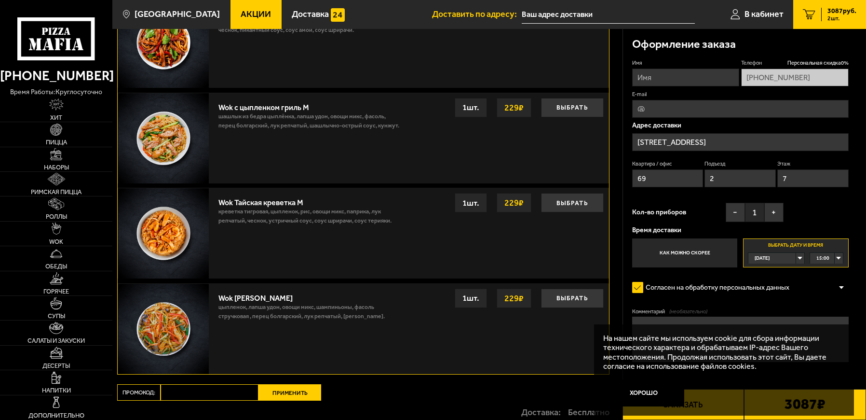
scroll to position [579, 0]
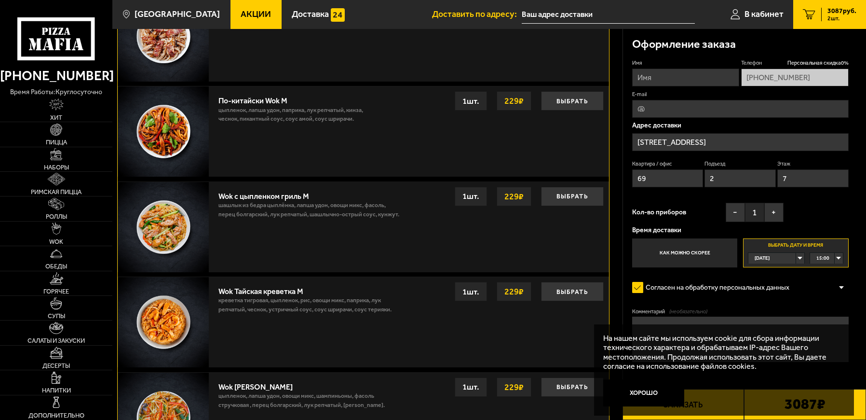
click at [796, 259] on div "[DATE]" at bounding box center [772, 258] width 47 height 11
click at [779, 281] on li "[DATE]" at bounding box center [776, 279] width 55 height 11
click at [841, 260] on div "00:00" at bounding box center [826, 258] width 33 height 11
drag, startPoint x: 840, startPoint y: 281, endPoint x: 841, endPoint y: 297, distance: 15.5
click at [841, 297] on ul "00:00 00:15 00:30 00:45 01:00 01:15 01:30 01:45 02:00 02:15 02:30 02:45 03:00 0…" at bounding box center [826, 309] width 33 height 93
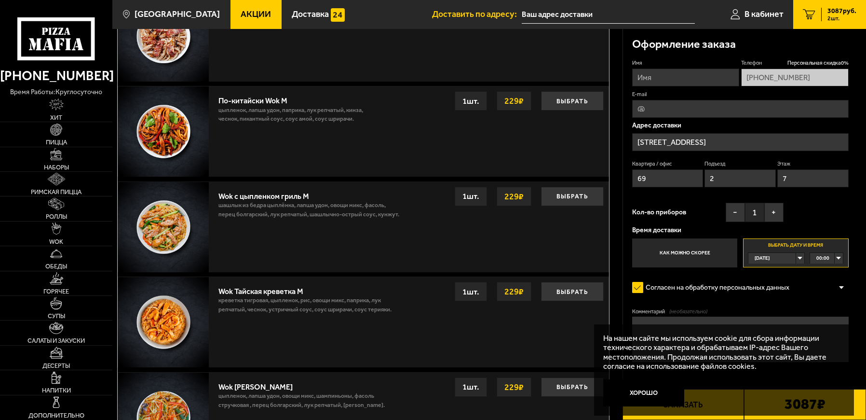
click at [841, 296] on div "Согласен на обработку персональных данных" at bounding box center [740, 287] width 217 height 18
click at [822, 257] on span "00:00" at bounding box center [823, 258] width 13 height 11
click at [826, 270] on span "15:00" at bounding box center [823, 270] width 13 height 11
click at [658, 320] on textarea "Комментарий (необязательно)" at bounding box center [740, 338] width 217 height 45
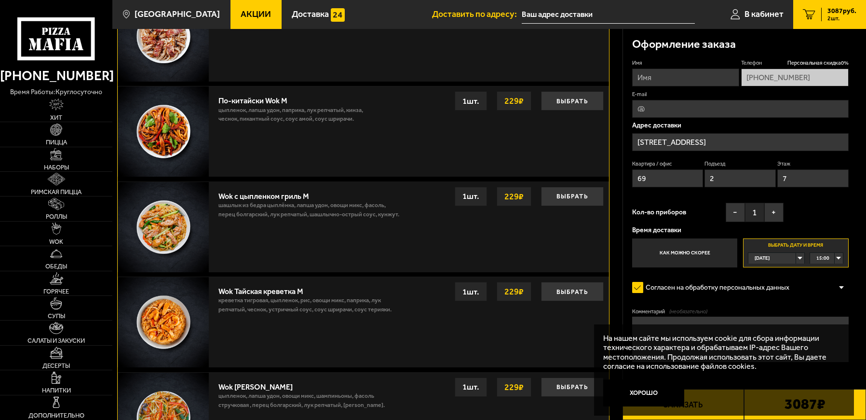
click at [796, 259] on div "[DATE]" at bounding box center [772, 258] width 47 height 11
click at [779, 281] on li "[DATE]" at bounding box center [776, 279] width 55 height 11
click at [837, 259] on div "00:00" at bounding box center [826, 258] width 33 height 11
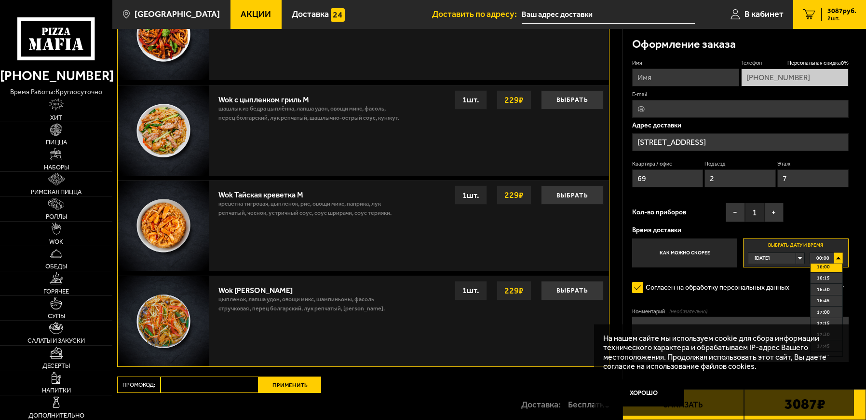
scroll to position [627, 0]
click at [831, 316] on li "15:00" at bounding box center [827, 318] width 32 height 11
click at [840, 288] on div at bounding box center [842, 287] width 14 height 7
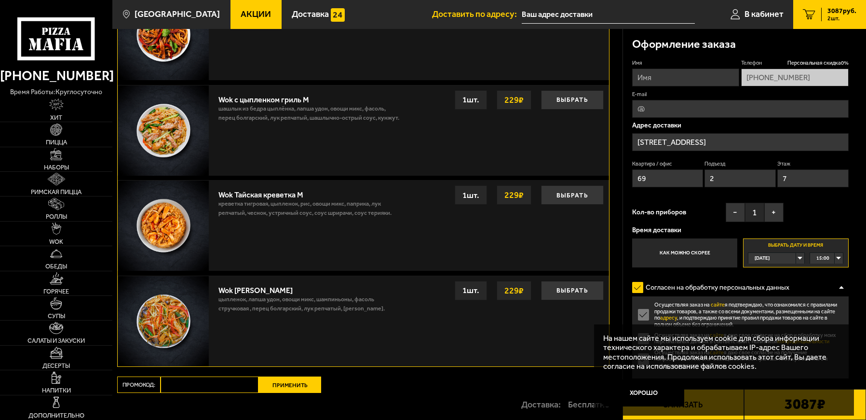
click at [639, 315] on label "Осуществляя заказ на сайте я подтверждаю, что ознакомился с правилами продажи т…" at bounding box center [740, 315] width 217 height 26
click at [0, 0] on input "Осуществляя заказ на сайте я подтверждаю, что ознакомился с правилами продажи т…" at bounding box center [0, 0] width 0 height 0
click at [642, 315] on label "Осуществляя заказ на сайте я подтверждаю, что ознакомился с правилами продажи т…" at bounding box center [740, 315] width 217 height 26
click at [0, 0] on input "Осуществляя заказ на сайте я подтверждаю, что ознакомился с правилами продажи т…" at bounding box center [0, 0] width 0 height 0
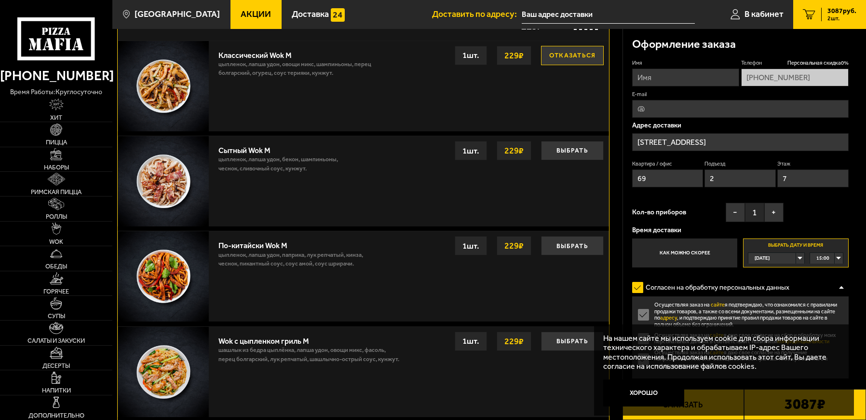
scroll to position [579, 0]
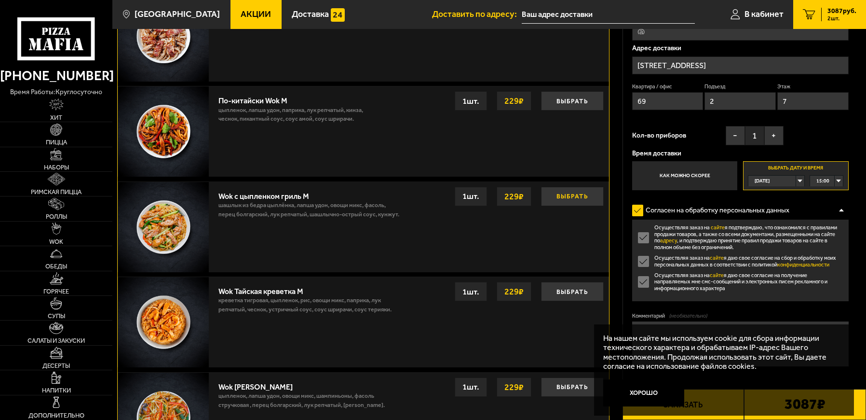
click at [576, 198] on button "Выбрать" at bounding box center [572, 196] width 63 height 19
click at [796, 183] on div "[DATE]" at bounding box center [772, 181] width 47 height 11
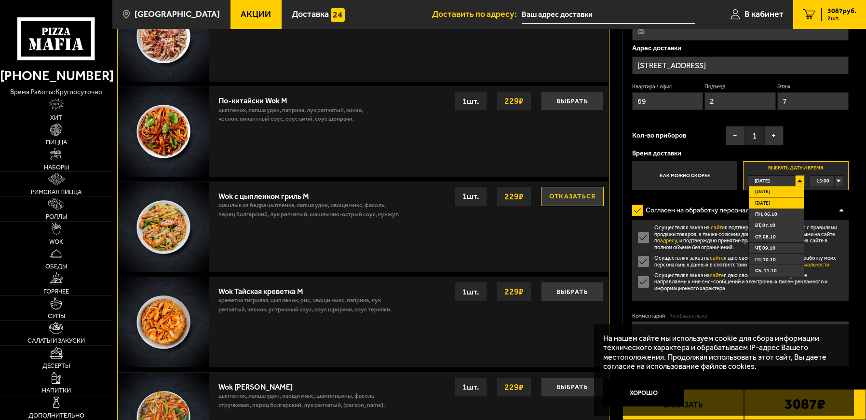
click at [777, 200] on li "[DATE]" at bounding box center [776, 202] width 55 height 11
click at [839, 179] on div "00:00" at bounding box center [826, 181] width 33 height 11
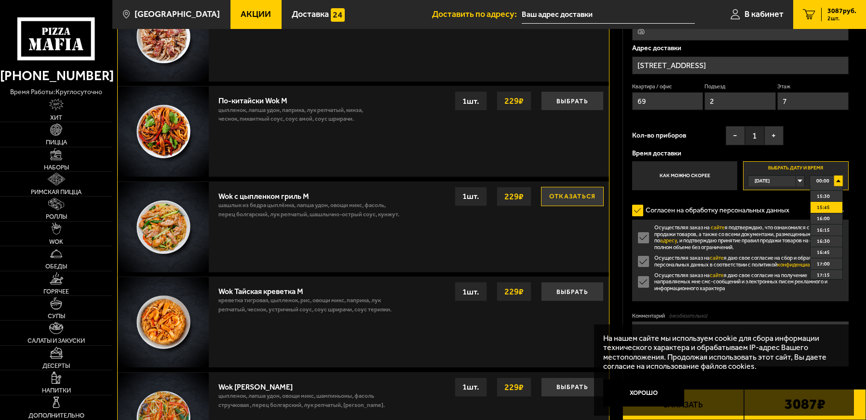
scroll to position [646, 0]
click at [830, 222] on li "15:00" at bounding box center [827, 221] width 32 height 11
click at [721, 406] on div "На нашем сайте мы используем cookie для сбора информации технического характера…" at bounding box center [724, 369] width 260 height 91
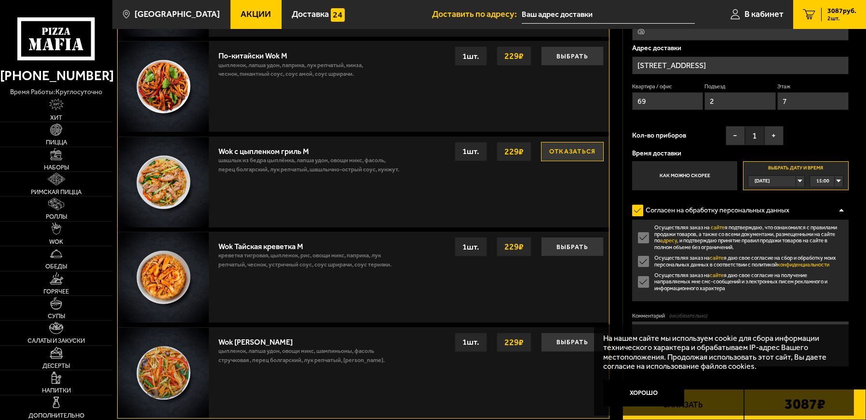
scroll to position [627, 0]
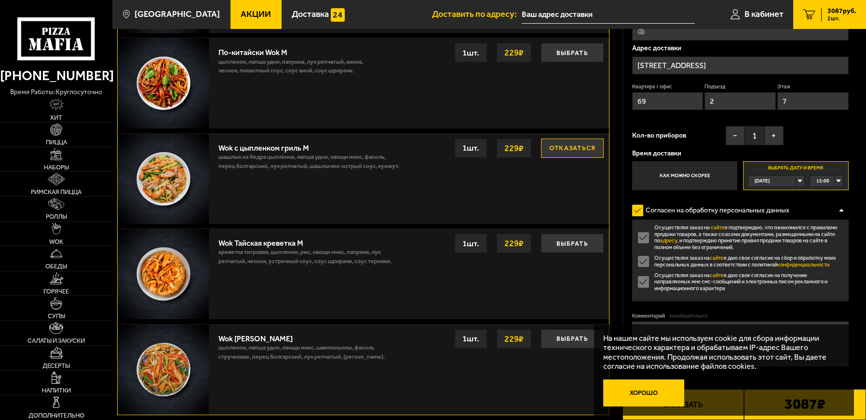
click at [650, 389] on button "Хорошо" at bounding box center [643, 392] width 81 height 27
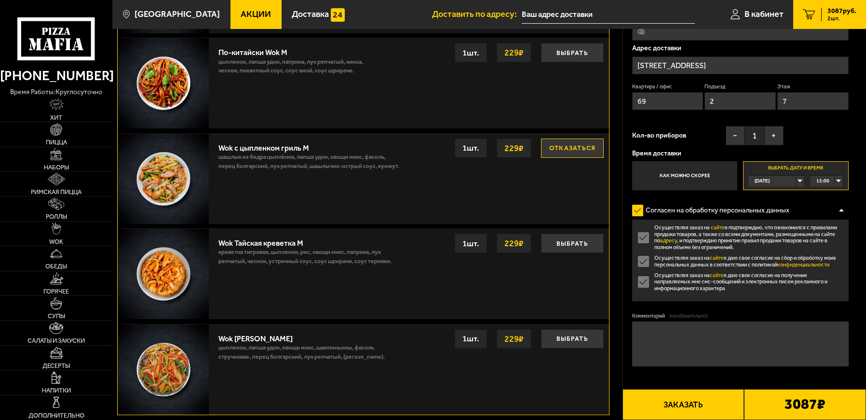
click at [699, 403] on button "Заказать" at bounding box center [684, 404] width 122 height 31
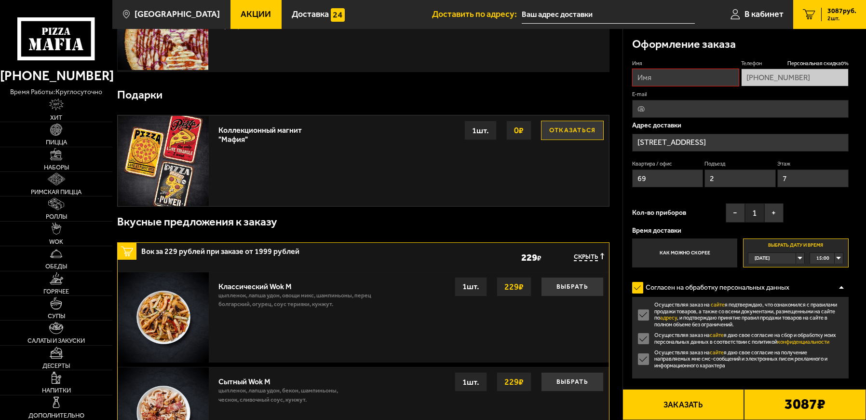
scroll to position [82, 0]
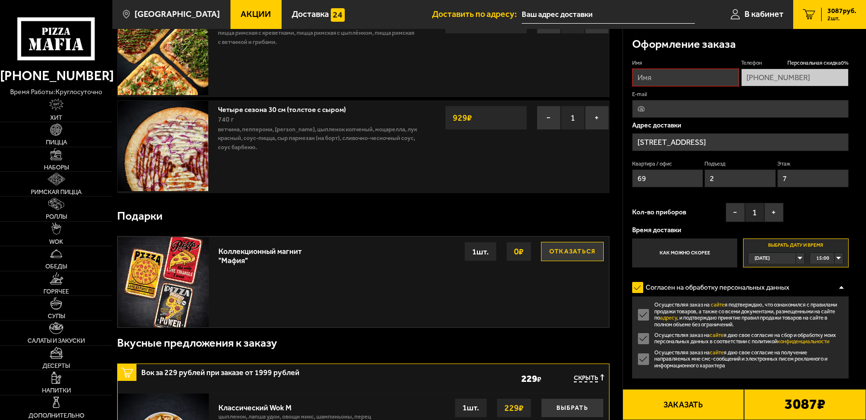
click at [680, 76] on input "Имя" at bounding box center [686, 78] width 108 height 18
type input "[PERSON_NAME]"
click at [663, 107] on input "E-mail" at bounding box center [740, 109] width 217 height 18
type input "[EMAIL_ADDRESS][DOMAIN_NAME]"
click at [796, 261] on div "[DATE]" at bounding box center [772, 258] width 47 height 11
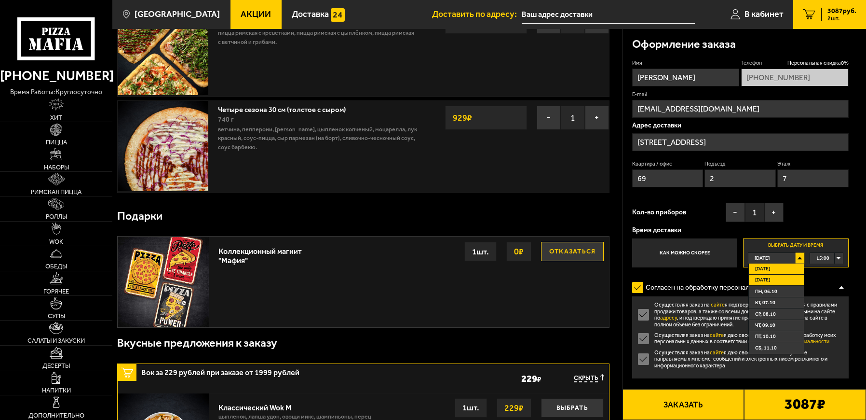
click at [767, 277] on span "[DATE]" at bounding box center [762, 279] width 15 height 11
click at [839, 259] on div "00:00" at bounding box center [826, 258] width 33 height 11
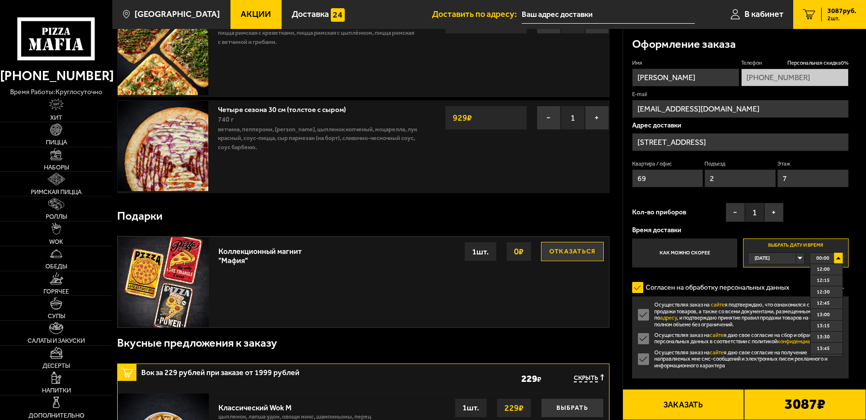
scroll to position [627, 0]
click at [827, 320] on span "15:00" at bounding box center [823, 318] width 13 height 11
click at [796, 261] on div "[DATE]" at bounding box center [772, 258] width 47 height 11
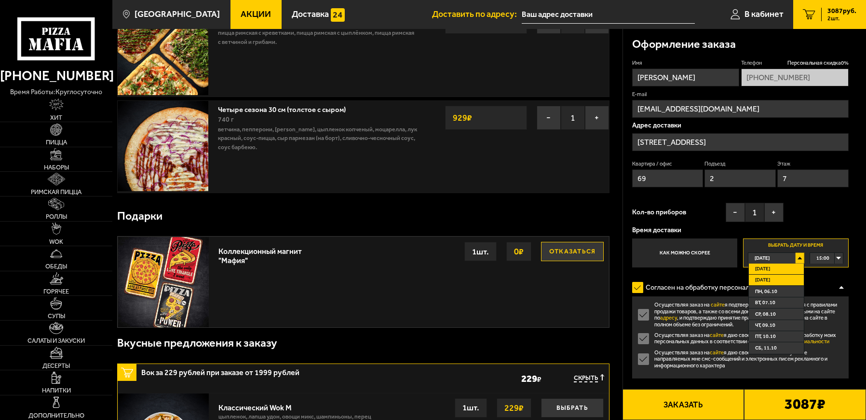
click at [768, 277] on span "[DATE]" at bounding box center [762, 279] width 15 height 11
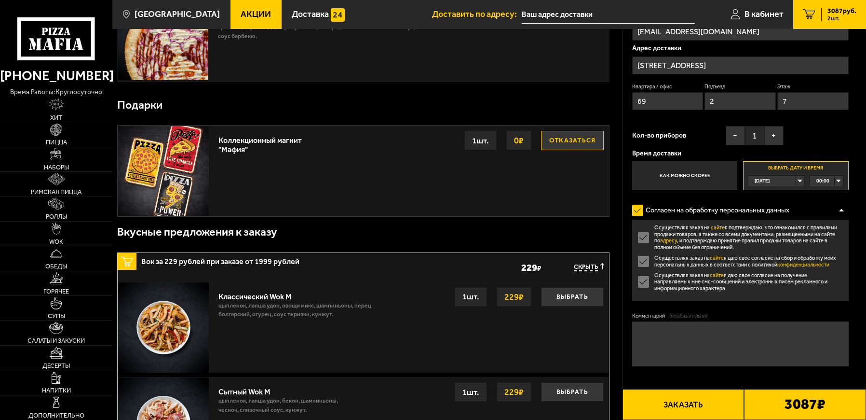
scroll to position [338, 0]
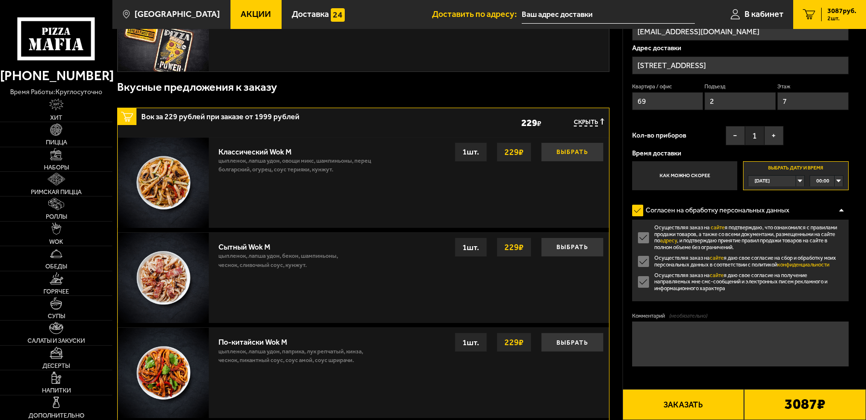
click at [572, 150] on button "Выбрать" at bounding box center [572, 151] width 63 height 19
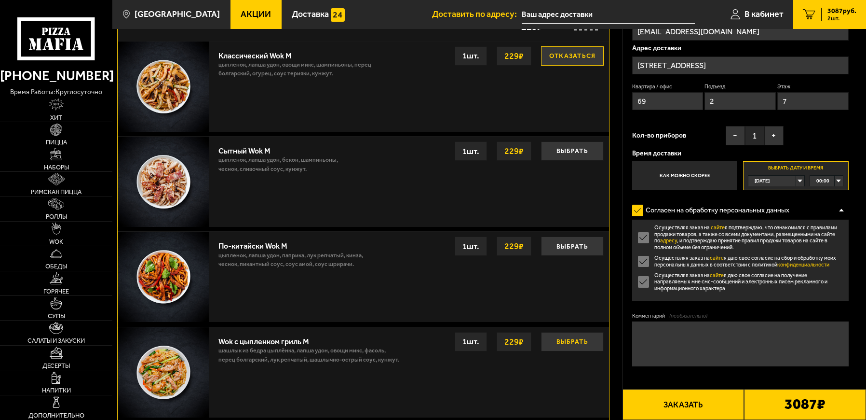
scroll to position [434, 0]
click at [585, 345] on button "Выбрать" at bounding box center [572, 340] width 63 height 19
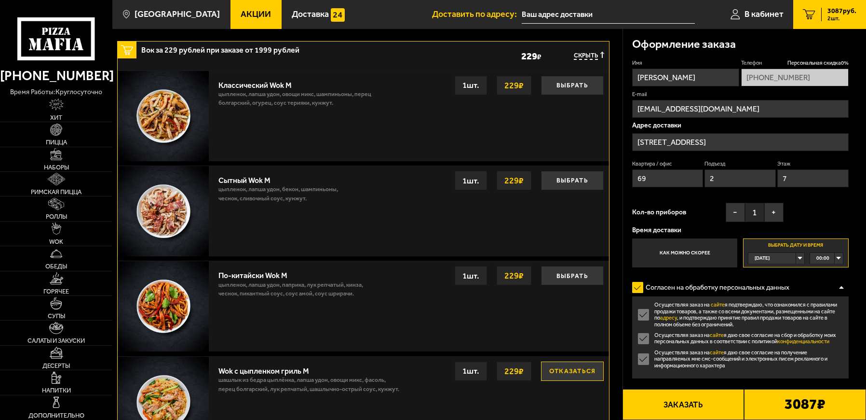
scroll to position [338, 0]
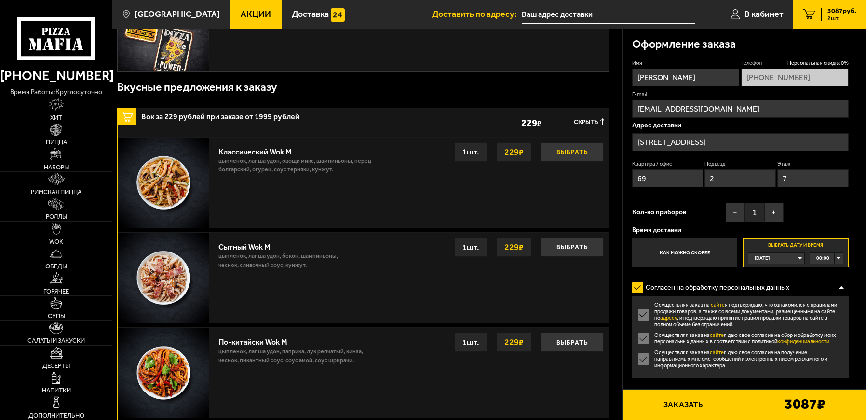
click at [573, 151] on button "Выбрать" at bounding box center [572, 151] width 63 height 19
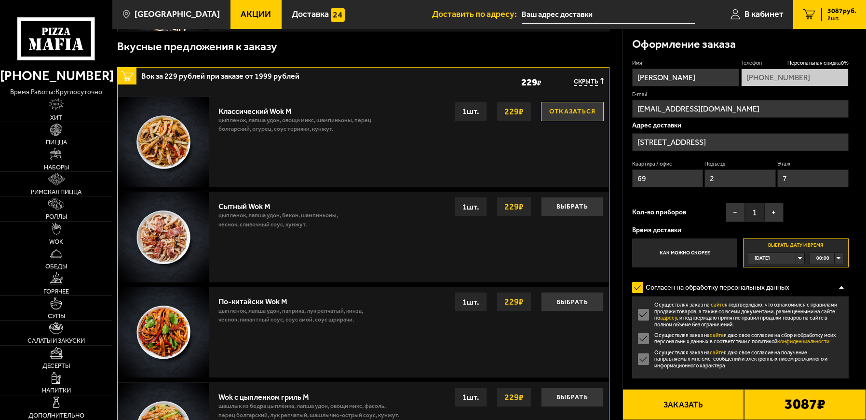
scroll to position [434, 0]
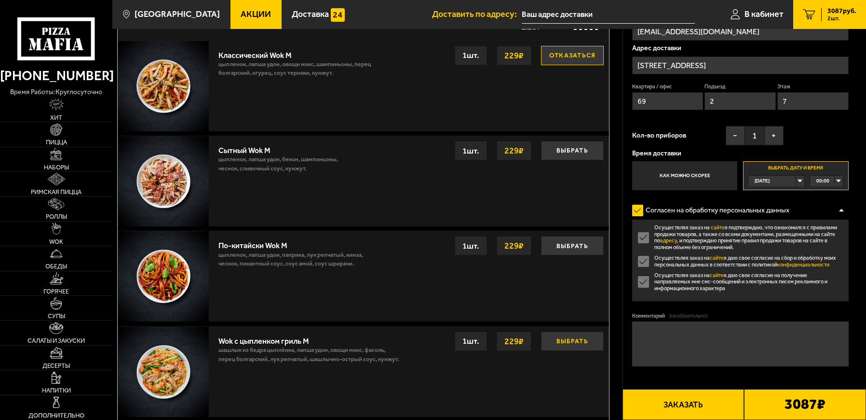
click at [579, 341] on button "Выбрать" at bounding box center [572, 340] width 63 height 19
click at [624, 9] on input "text" at bounding box center [608, 15] width 173 height 18
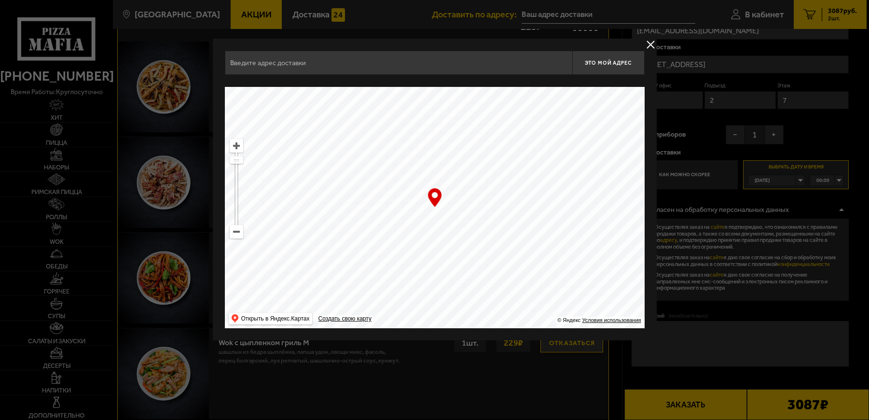
click at [302, 66] on input "text" at bounding box center [398, 63] width 347 height 24
type input "C"
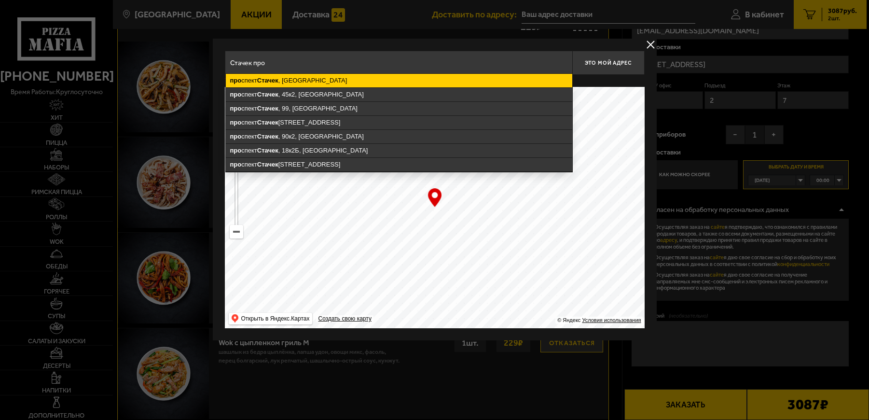
click at [325, 82] on ymaps "про спект Стачек , [GEOGRAPHIC_DATA]" at bounding box center [399, 81] width 346 height 14
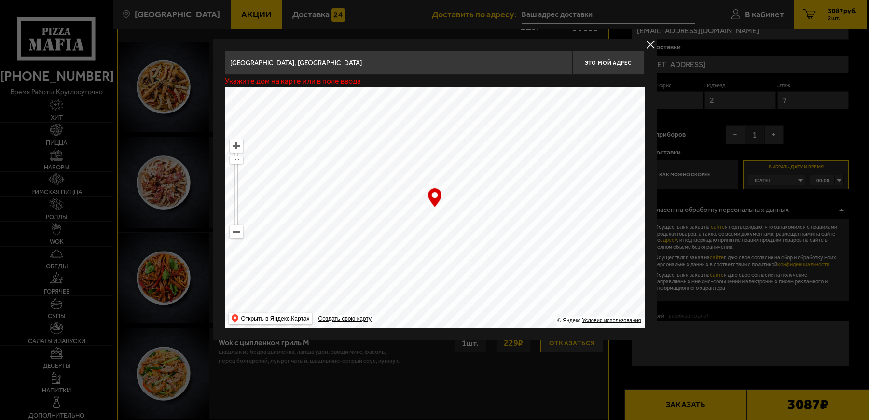
click at [345, 70] on input "[GEOGRAPHIC_DATA], [GEOGRAPHIC_DATA]" at bounding box center [398, 63] width 347 height 24
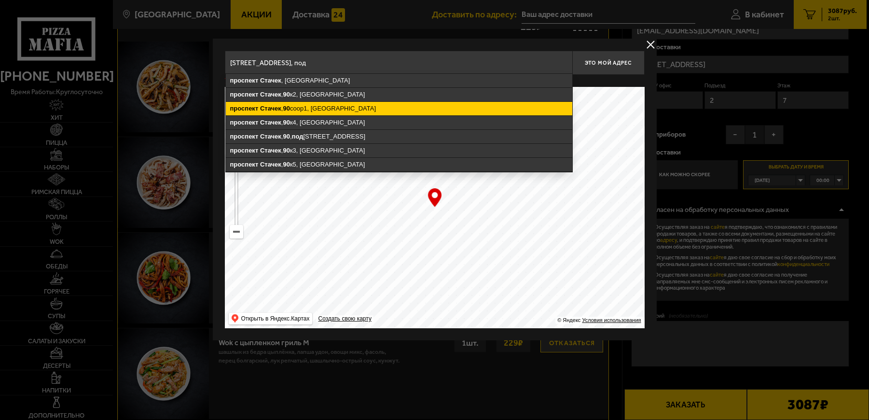
click at [370, 106] on ymaps "[STREET_ADDRESS]" at bounding box center [399, 109] width 346 height 14
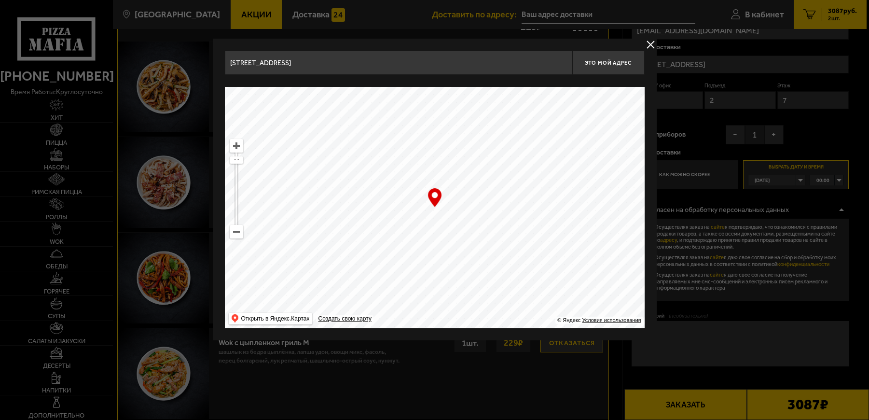
click at [377, 62] on input "[STREET_ADDRESS]" at bounding box center [398, 63] width 347 height 24
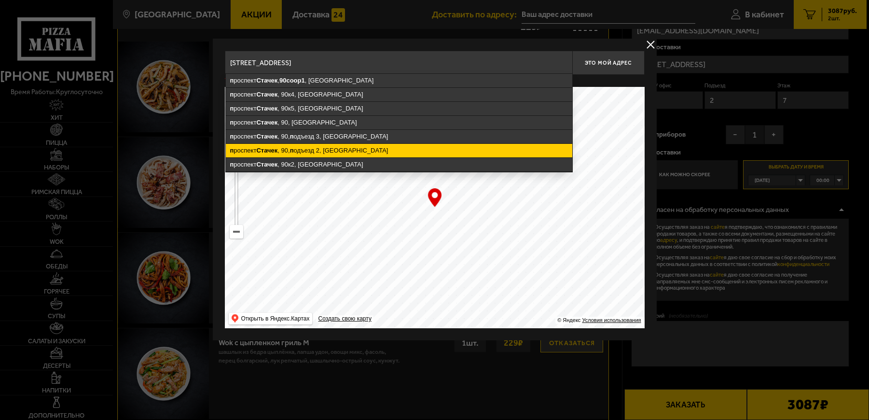
click at [396, 152] on ymaps "п роспект Стачек , 90, [STREET_ADDRESS]" at bounding box center [399, 151] width 346 height 14
type input "[STREET_ADDRESS]"
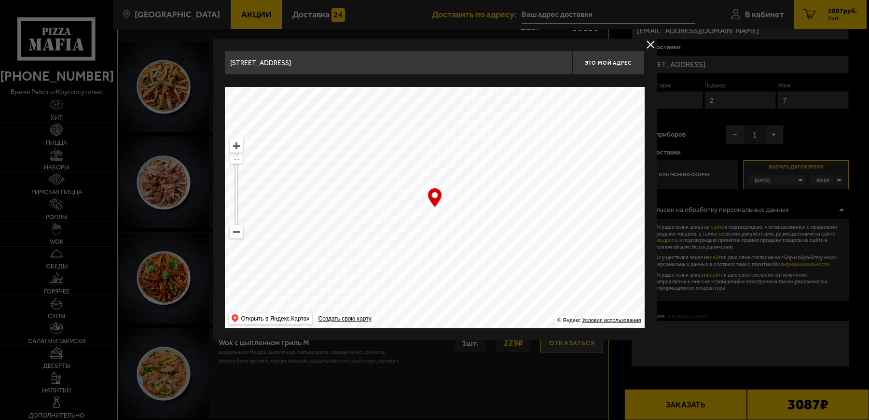
click at [419, 60] on input "[STREET_ADDRESS]" at bounding box center [398, 63] width 347 height 24
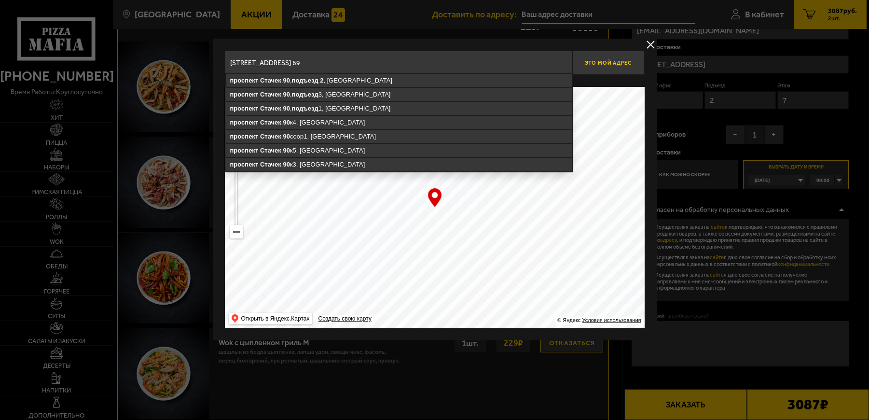
type input "[STREET_ADDRESS] 69"
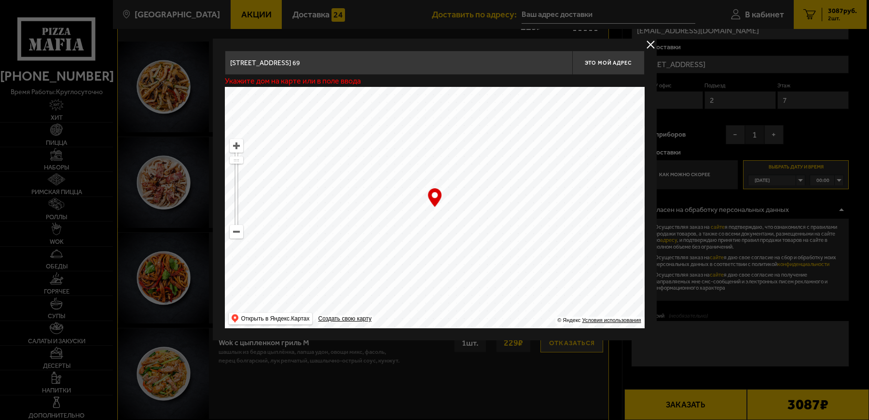
click at [802, 178] on div at bounding box center [434, 210] width 869 height 420
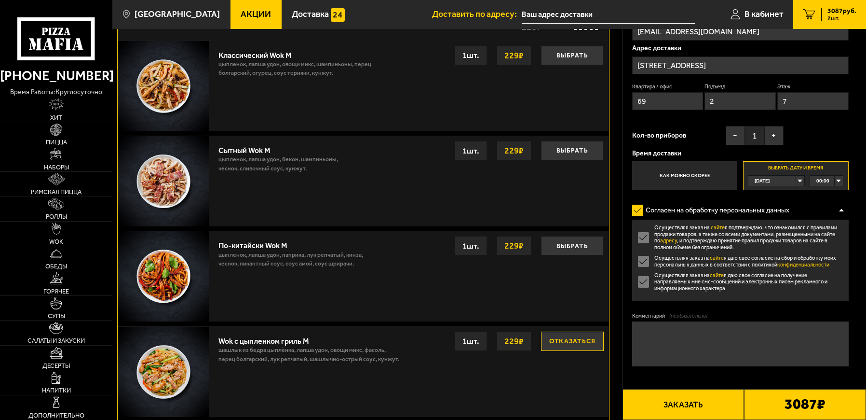
click at [796, 179] on div "[DATE]" at bounding box center [772, 181] width 47 height 11
click at [785, 202] on li "[DATE]" at bounding box center [776, 202] width 55 height 11
click at [816, 182] on div "00:00" at bounding box center [826, 181] width 33 height 11
click at [816, 231] on li "15:00" at bounding box center [827, 230] width 32 height 11
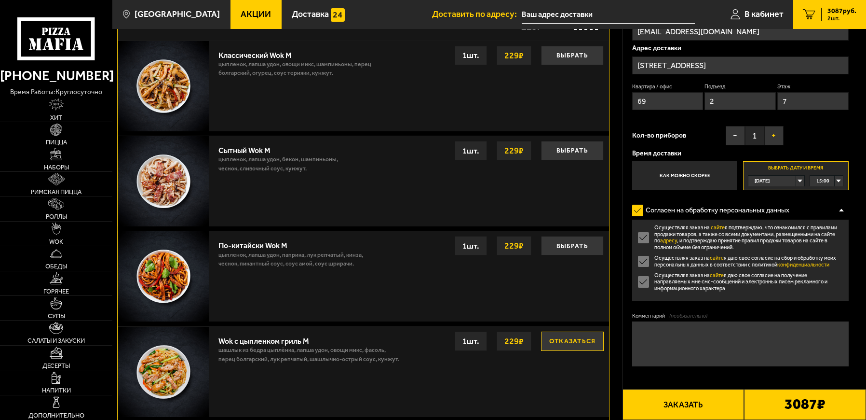
click at [776, 133] on button "+" at bounding box center [774, 135] width 19 height 19
click at [694, 176] on label "Как можно скорее" at bounding box center [685, 175] width 106 height 29
click at [0, 0] on input "Как можно скорее" at bounding box center [0, 0] width 0 height 0
click at [793, 167] on label "Выбрать дату и время [DATE] 15:00" at bounding box center [796, 175] width 106 height 29
click at [0, 0] on input "Выбрать дату и время [DATE] 15:00" at bounding box center [0, 0] width 0 height 0
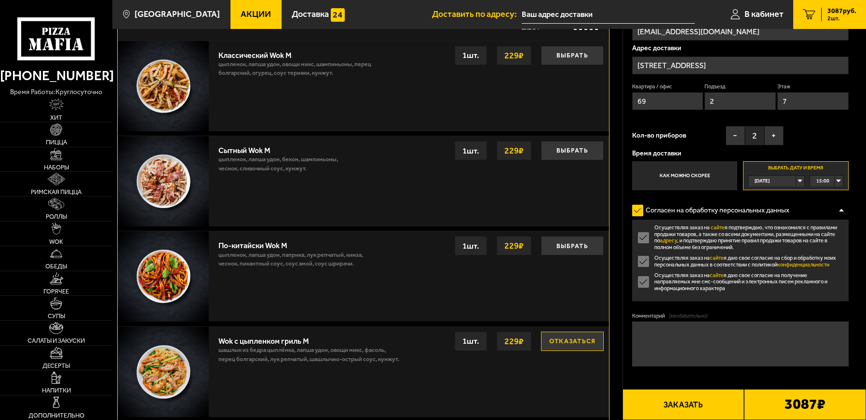
click at [796, 177] on div "[DATE]" at bounding box center [772, 181] width 47 height 11
click at [787, 197] on li "[DATE]" at bounding box center [776, 202] width 55 height 11
click at [839, 178] on div "00:00" at bounding box center [826, 181] width 33 height 11
click at [800, 167] on label "Выбрать дату и время [DATE] 00:00 00:00 00:15 00:30 00:45 01:00 01:15 01:30 01:…" at bounding box center [796, 175] width 106 height 29
click at [778, 179] on div "[DATE]" at bounding box center [772, 181] width 47 height 11
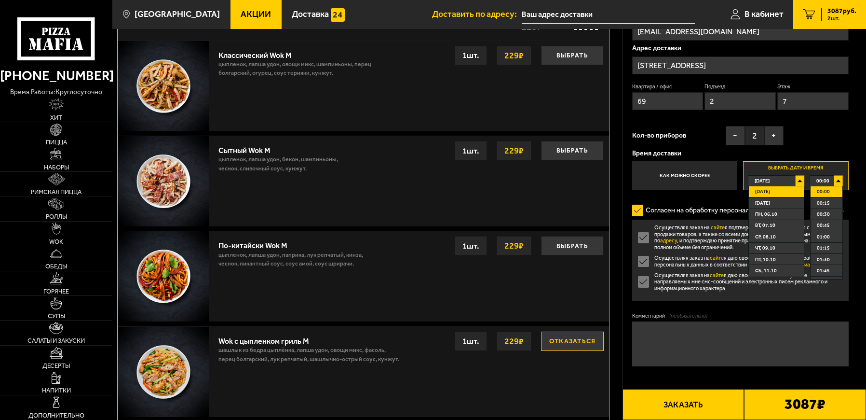
click at [796, 181] on div "[DATE]" at bounding box center [772, 181] width 47 height 11
click at [779, 202] on li "[DATE]" at bounding box center [776, 202] width 55 height 11
click at [837, 180] on div "00:00" at bounding box center [826, 181] width 33 height 11
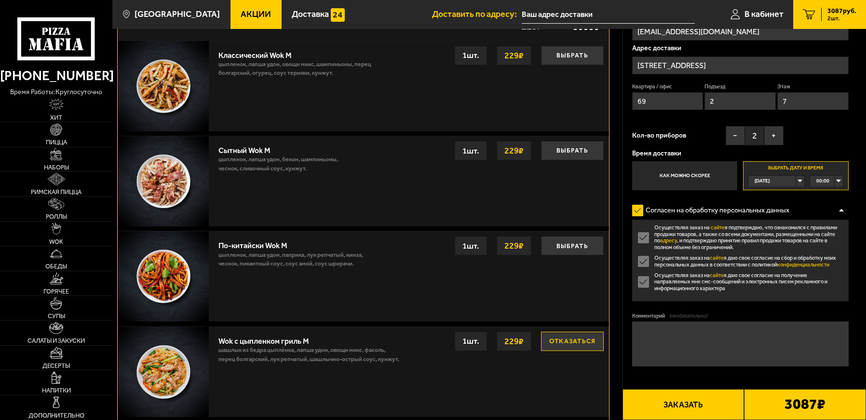
click at [838, 180] on div "00:00" at bounding box center [826, 181] width 33 height 11
click at [842, 190] on ul "00:00 00:15 00:30 00:45 01:00 01:15 01:30 01:45 02:00 02:15 02:30 02:45 03:00 0…" at bounding box center [826, 232] width 33 height 93
click at [842, 192] on form "Имя [PERSON_NAME] скидка 0 % [PHONE_NUMBER] E-mail [EMAIL_ADDRESS][DOMAIN_NAME]…" at bounding box center [740, 201] width 217 height 437
click at [838, 180] on div "00:00" at bounding box center [826, 181] width 33 height 11
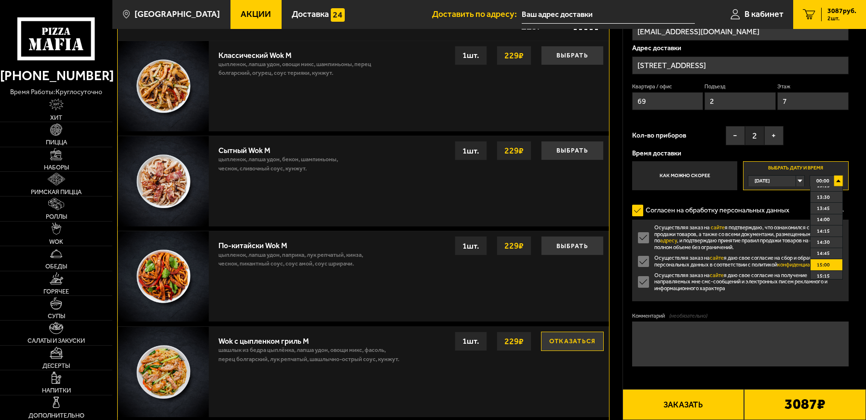
click at [825, 265] on span "15:00" at bounding box center [823, 265] width 13 height 11
click at [826, 265] on link "конфиденциальности" at bounding box center [804, 264] width 52 height 6
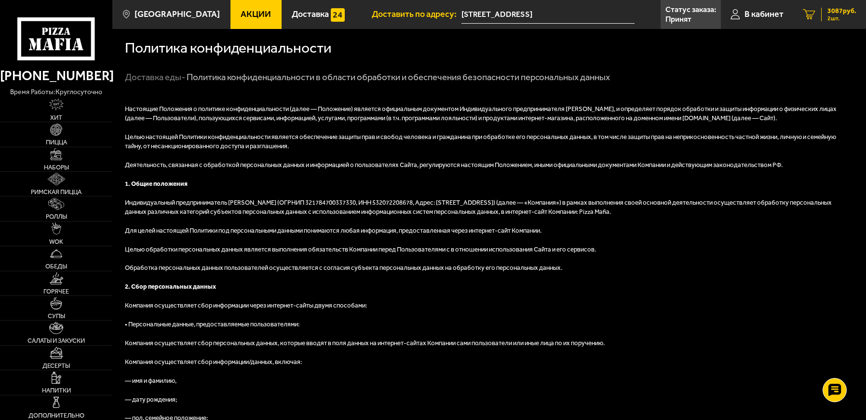
click at [810, 18] on icon "2" at bounding box center [809, 14] width 13 height 11
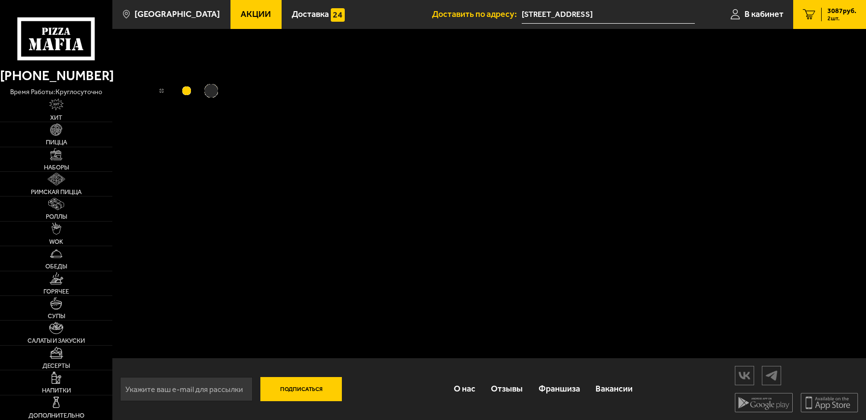
click at [810, 18] on icon "2" at bounding box center [809, 14] width 13 height 11
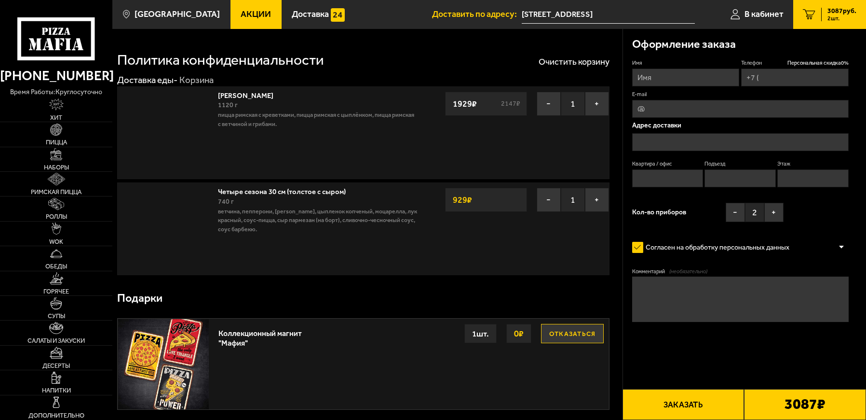
type input "[PHONE_NUMBER]"
type input "[STREET_ADDRESS]"
type input "69"
type input "2"
type input "7"
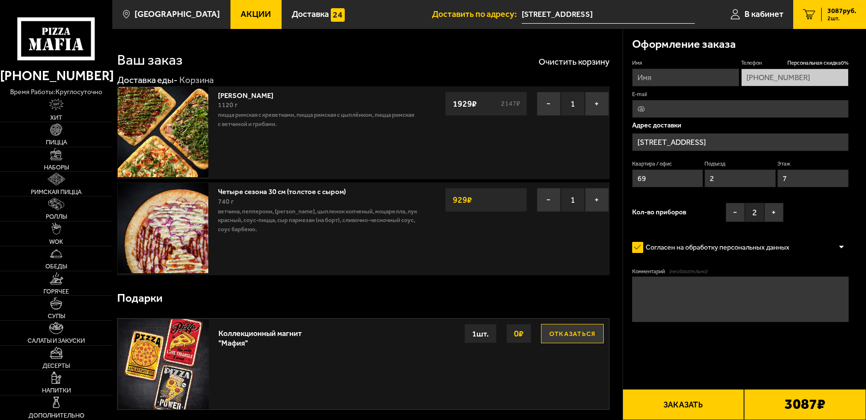
type input "[STREET_ADDRESS]"
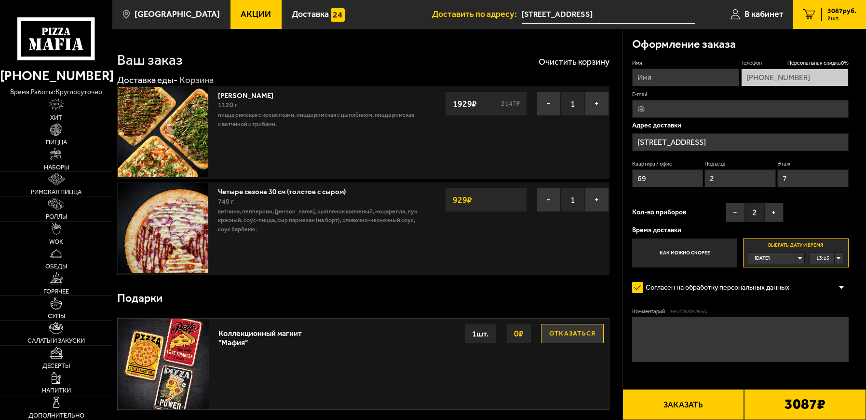
click at [705, 402] on button "Заказать" at bounding box center [684, 404] width 122 height 31
click at [588, 334] on button "Отказаться" at bounding box center [572, 333] width 63 height 19
click at [694, 406] on button "Заказать" at bounding box center [684, 404] width 122 height 31
click at [692, 76] on input "Имя" at bounding box center [686, 78] width 108 height 18
type input "[PERSON_NAME]"
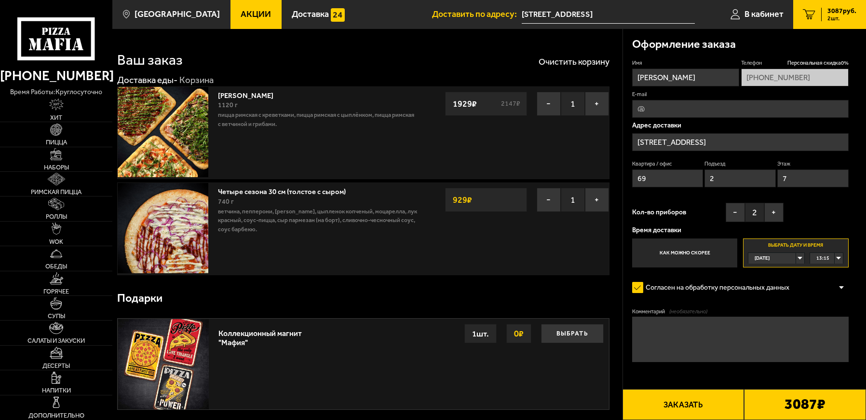
click at [691, 403] on button "Заказать" at bounding box center [684, 404] width 122 height 31
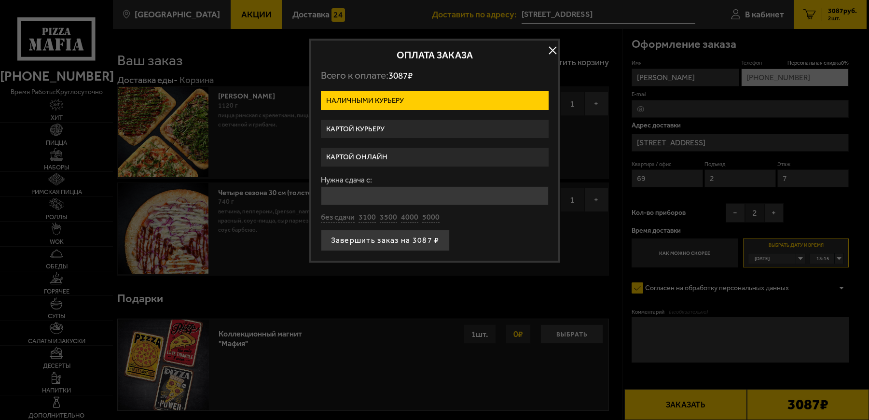
click at [375, 126] on label "Картой курьеру" at bounding box center [435, 129] width 228 height 19
click at [0, 0] on input "Картой курьеру" at bounding box center [0, 0] width 0 height 0
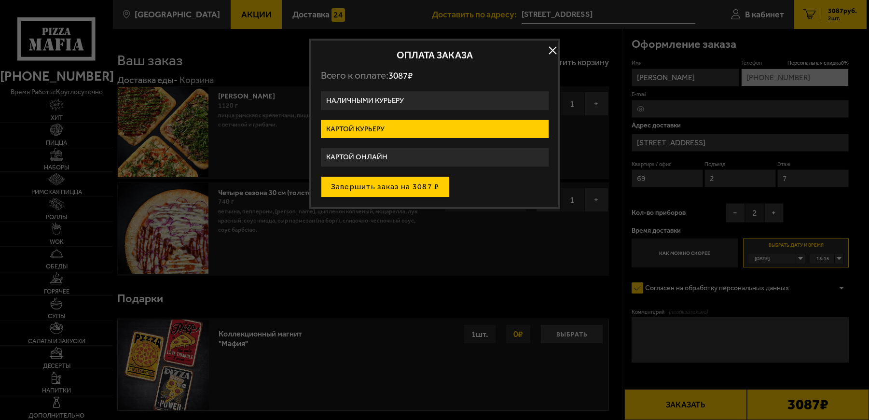
click at [413, 187] on button "Завершить заказ на 3087 ₽" at bounding box center [385, 186] width 129 height 21
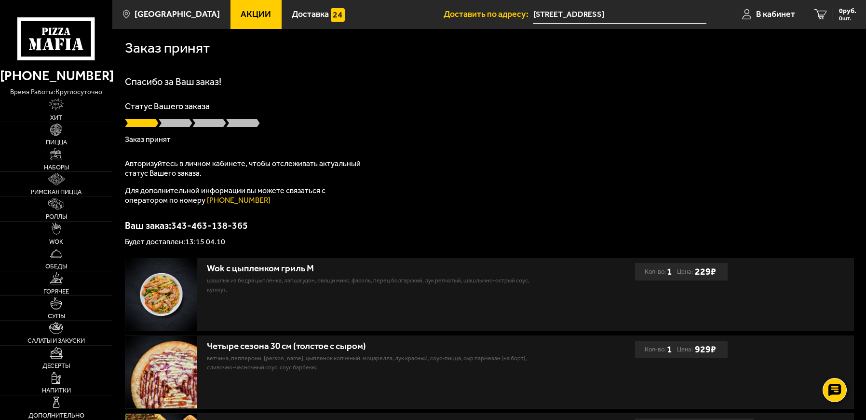
click at [199, 238] on p "Будет доставлен: 13:15 04.10" at bounding box center [489, 242] width 729 height 8
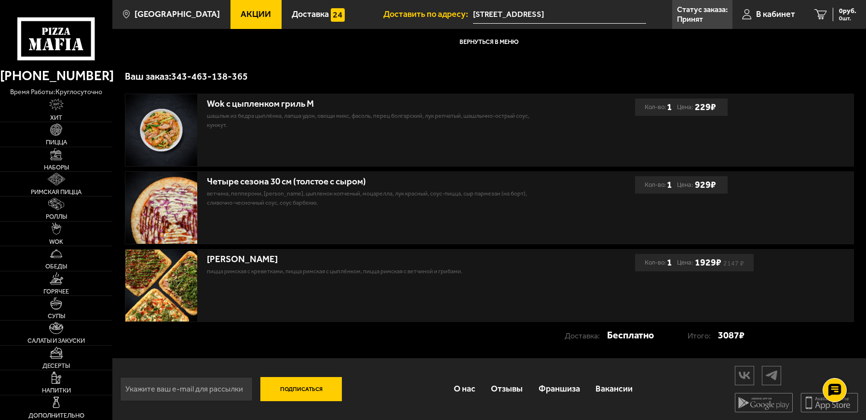
scroll to position [153, 0]
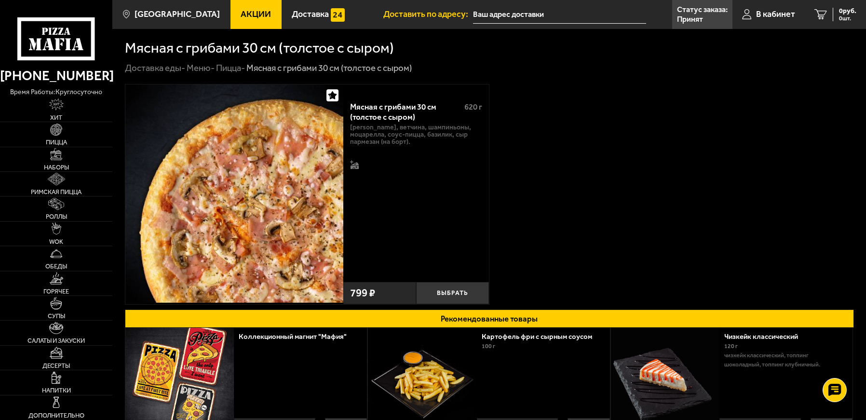
click at [548, 11] on input "text" at bounding box center [559, 15] width 173 height 18
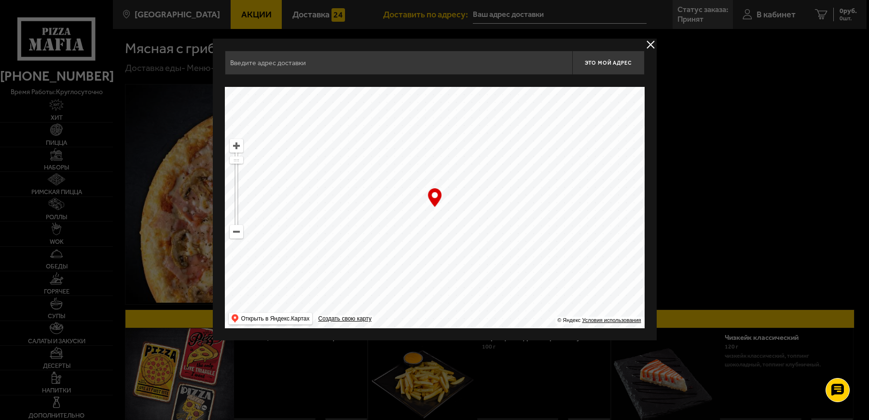
click at [654, 46] on button "delivery type" at bounding box center [651, 45] width 12 height 12
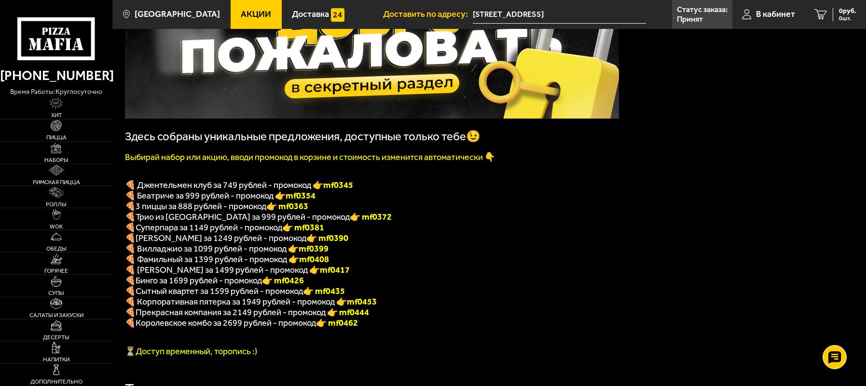
scroll to position [96, 0]
